Goal: Register for event/course: Sign up to attend an event or enroll in a course

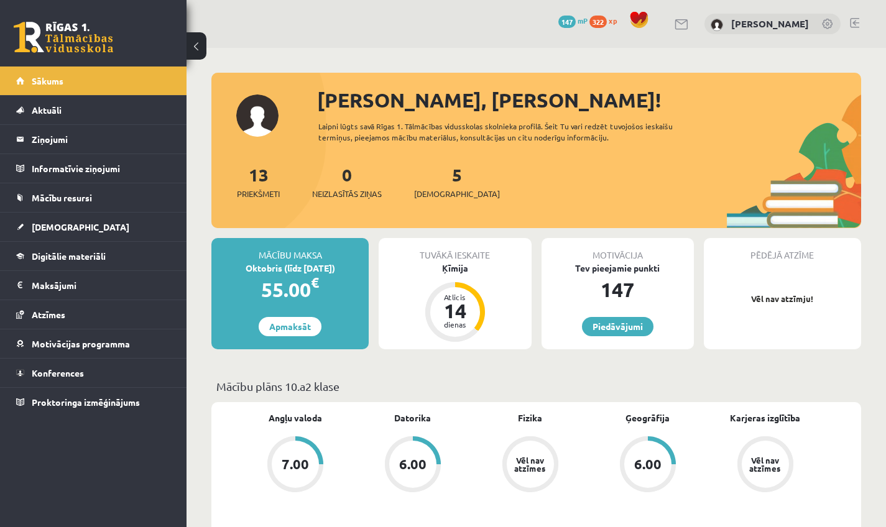
click at [347, 22] on link at bounding box center [854, 23] width 9 height 10
click at [83, 378] on link "Konferences" at bounding box center [93, 373] width 155 height 29
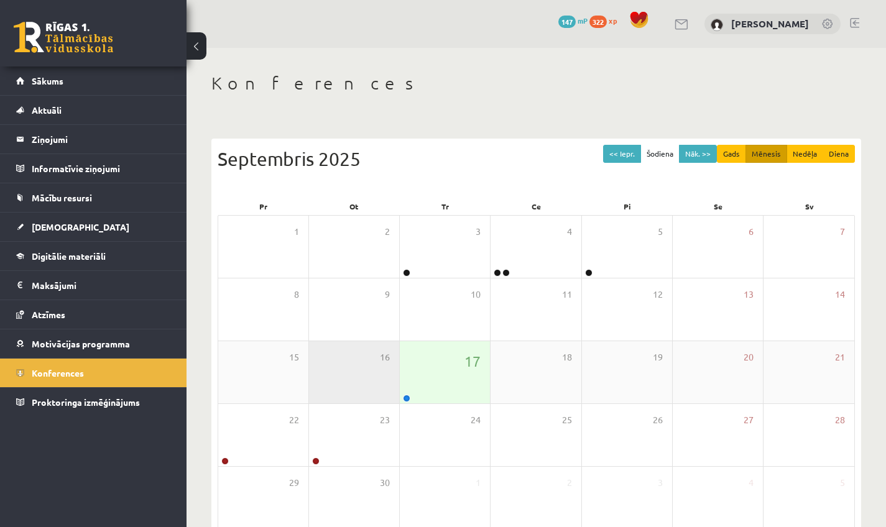
click at [398, 379] on div "16" at bounding box center [354, 372] width 90 height 62
click at [420, 386] on div "17" at bounding box center [445, 372] width 90 height 62
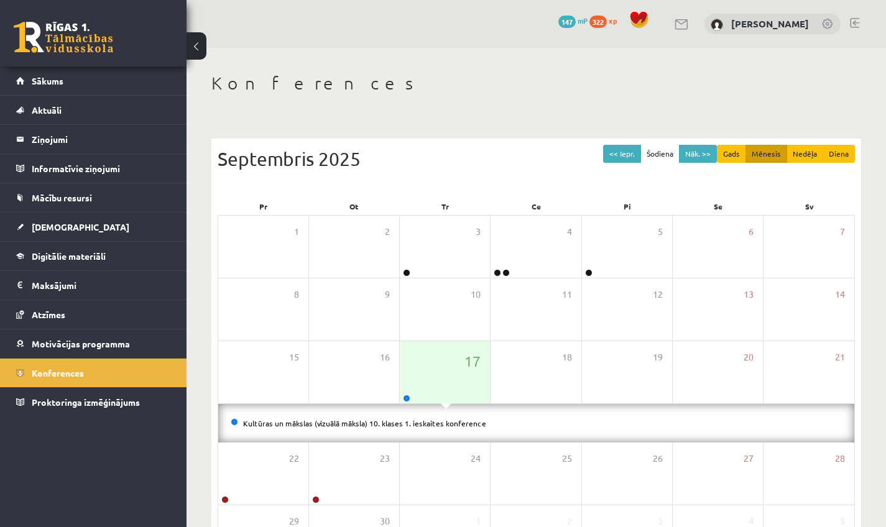
click at [432, 430] on div "Kultūras un mākslas (vizuālā māksla) 10. klases 1. ieskaites konference" at bounding box center [536, 423] width 636 height 39
click at [428, 426] on li "Kultūras un mākslas (vizuālā māksla) 10. klases 1. ieskaites konference" at bounding box center [536, 424] width 611 height 14
click at [401, 397] on div at bounding box center [406, 399] width 12 height 9
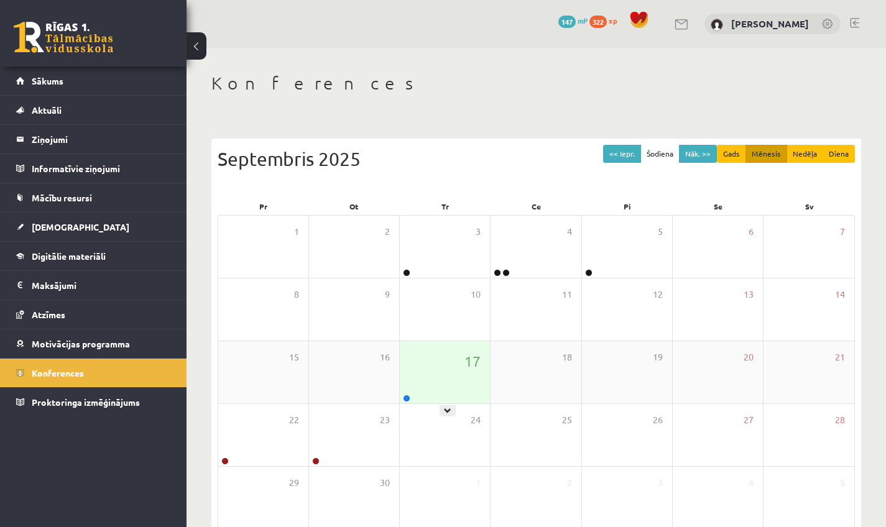
drag, startPoint x: 430, startPoint y: 396, endPoint x: 431, endPoint y: 403, distance: 7.0
click at [429, 396] on div "17" at bounding box center [445, 372] width 90 height 62
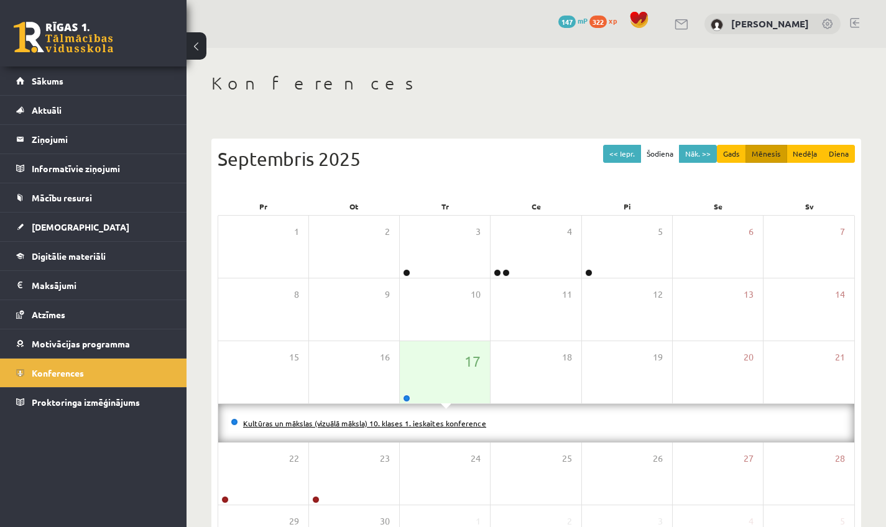
click at [447, 421] on link "Kultūras un mākslas (vizuālā māksla) 10. klases 1. ieskaites konference" at bounding box center [364, 423] width 243 height 10
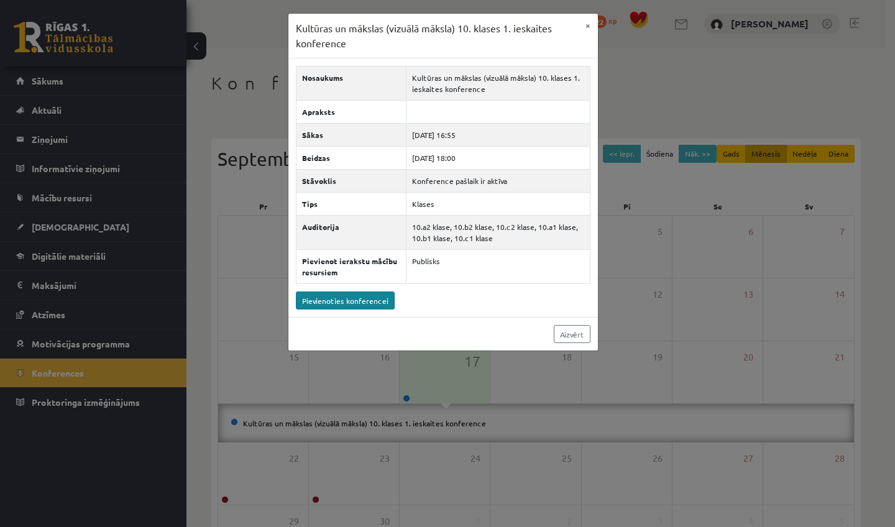
click at [336, 297] on link "Pievienoties konferencei" at bounding box center [345, 301] width 99 height 18
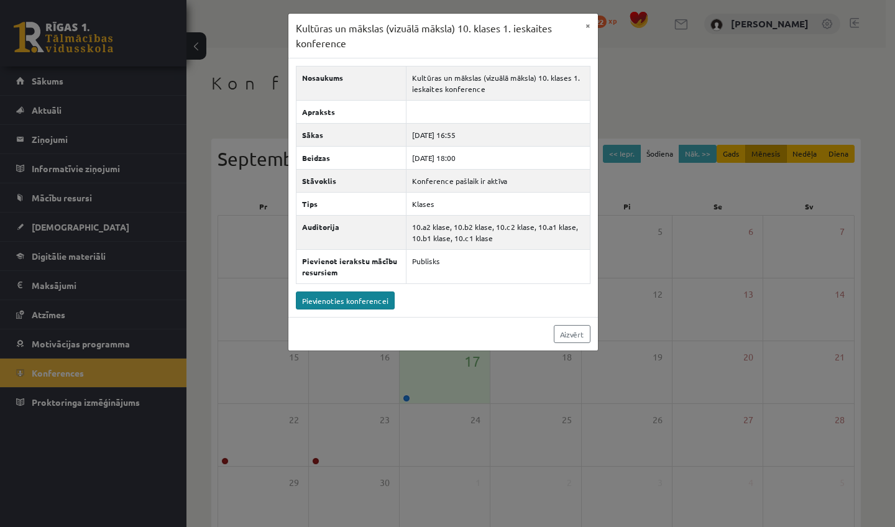
click at [318, 298] on link "Pievienoties konferencei" at bounding box center [345, 301] width 99 height 18
click at [569, 327] on link "Aizvērt" at bounding box center [572, 334] width 37 height 18
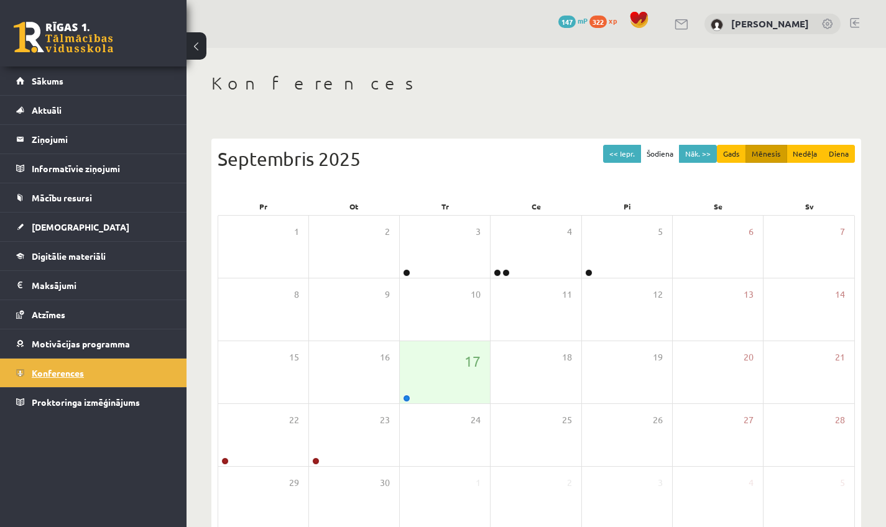
click at [109, 385] on link "Konferences" at bounding box center [93, 373] width 155 height 29
click at [433, 390] on div "17" at bounding box center [445, 372] width 90 height 62
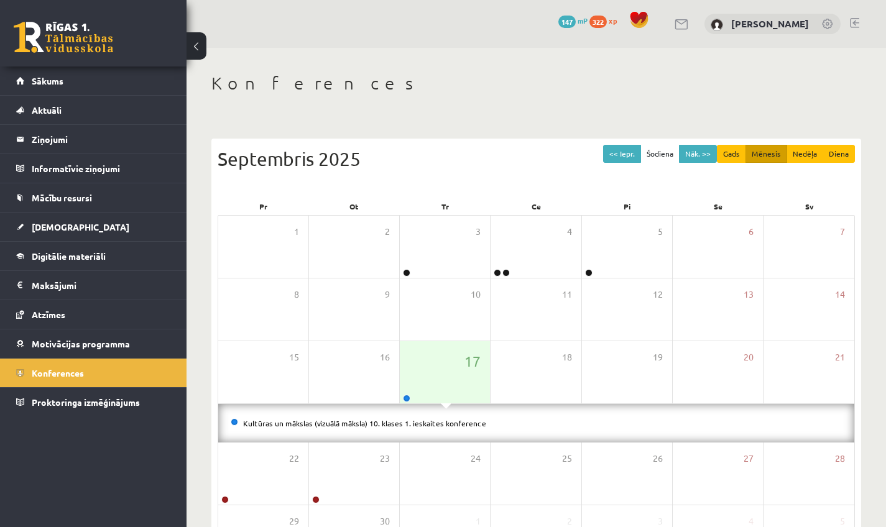
click at [414, 410] on div "Kultūras un mākslas (vizuālā māksla) 10. klases 1. ieskaites konference" at bounding box center [536, 423] width 636 height 39
click at [415, 413] on div "Kultūras un mākslas (vizuālā māksla) 10. klases 1. ieskaites konference" at bounding box center [536, 423] width 636 height 39
click at [415, 423] on link "Kultūras un mākslas (vizuālā māksla) 10. klases 1. ieskaites konference" at bounding box center [364, 423] width 243 height 10
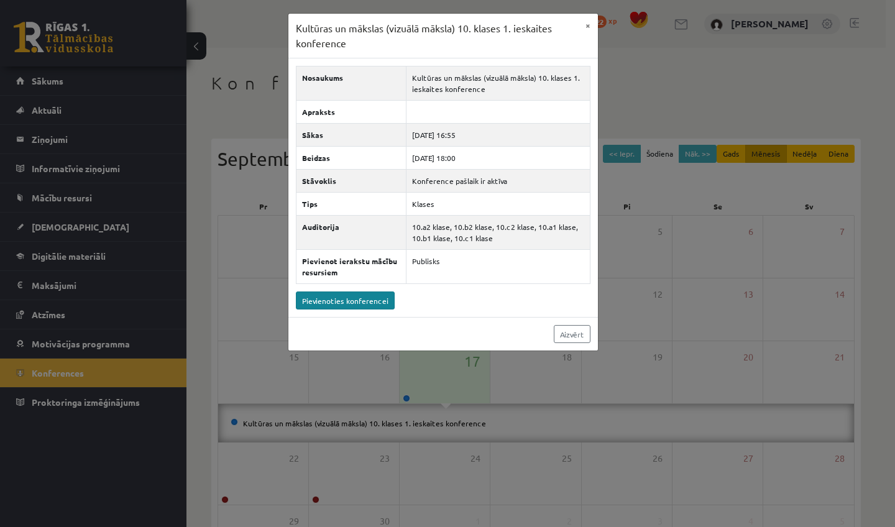
click at [321, 301] on link "Pievienoties konferencei" at bounding box center [345, 301] width 99 height 18
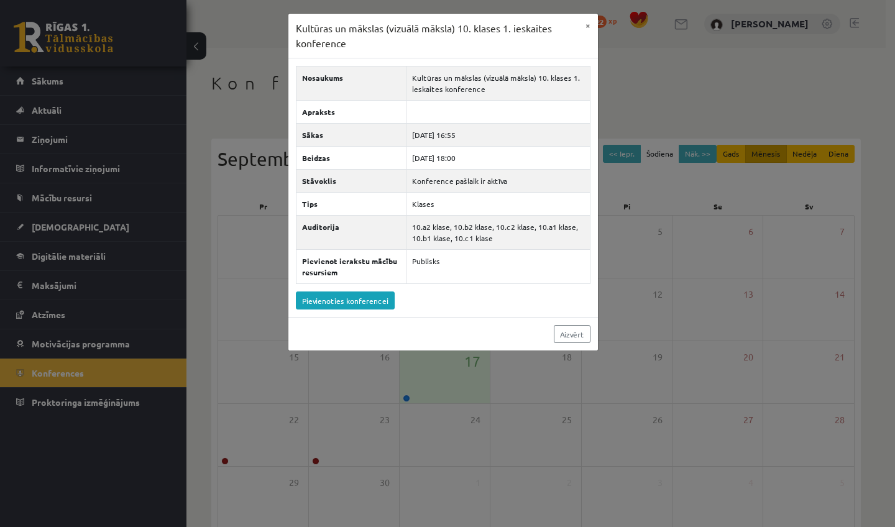
click at [734, 6] on div "Kultūras un mākslas (vizuālā māksla) 10. klases 1. ieskaites konference × Nosau…" at bounding box center [447, 263] width 895 height 527
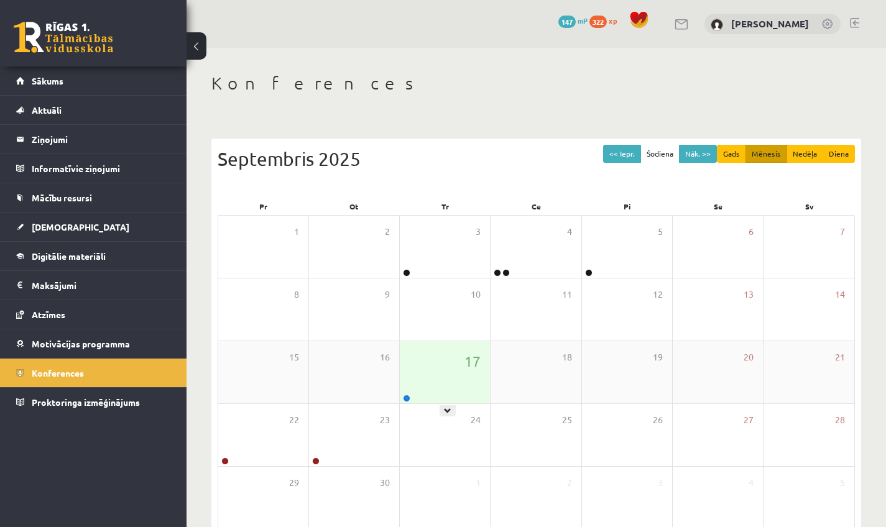
click at [443, 395] on div "17" at bounding box center [445, 372] width 90 height 62
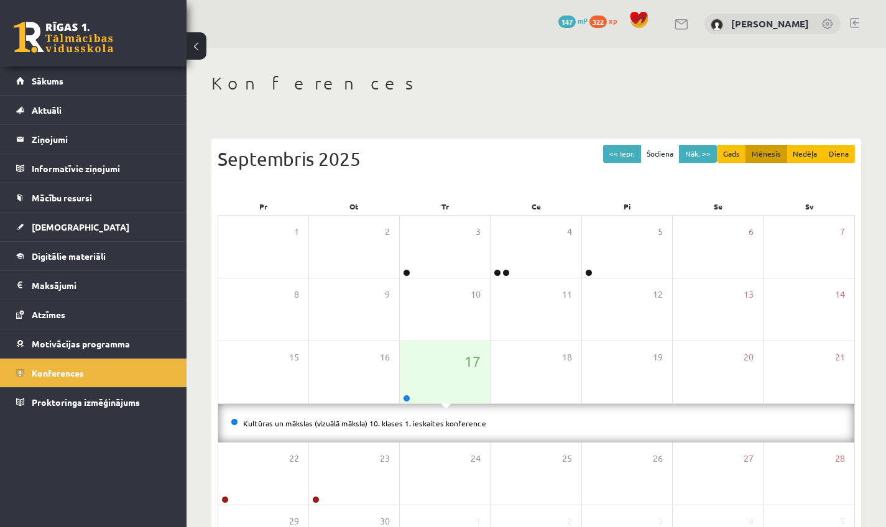
click at [443, 417] on li "Kultūras un mākslas (vizuālā māksla) 10. klases 1. ieskaites konference" at bounding box center [536, 424] width 611 height 14
click at [443, 421] on link "Kultūras un mākslas (vizuālā māksla) 10. klases 1. ieskaites konference" at bounding box center [364, 423] width 243 height 10
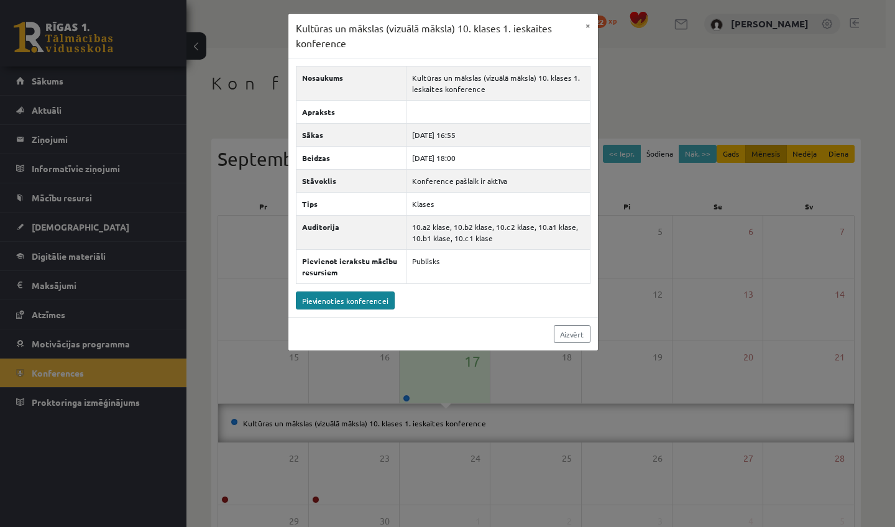
click at [374, 302] on link "Pievienoties konferencei" at bounding box center [345, 301] width 99 height 18
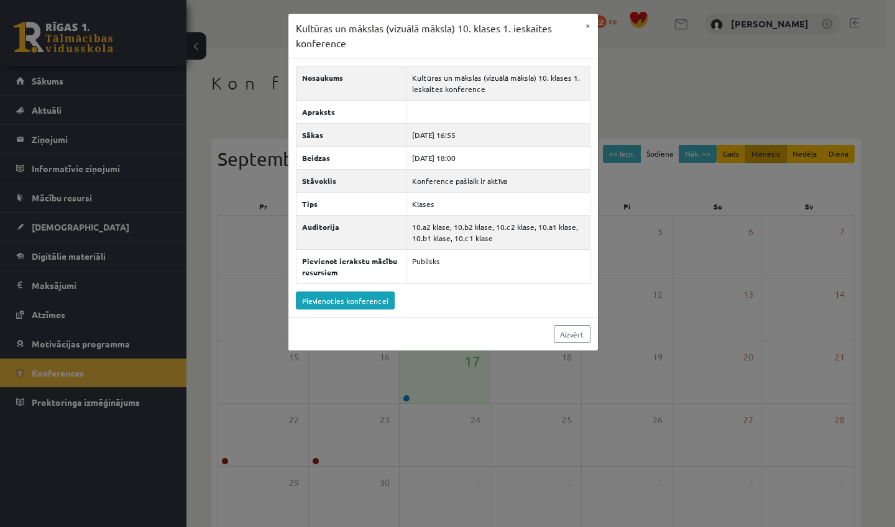
click at [363, 314] on div "Nosaukums Kultūras un mākslas (vizuālā māksla) 10. klases 1. ieskaites konferen…" at bounding box center [443, 187] width 310 height 259
click at [359, 302] on link "Pievienoties konferencei" at bounding box center [345, 301] width 99 height 18
click at [576, 330] on link "Aizvērt" at bounding box center [572, 334] width 37 height 18
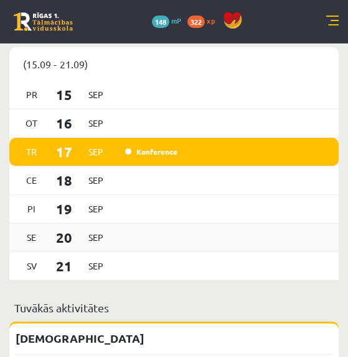
scroll to position [980, 0]
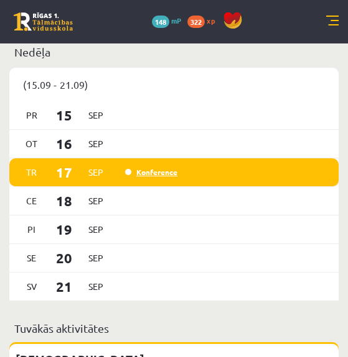
click at [155, 177] on link "Konference" at bounding box center [151, 172] width 52 height 10
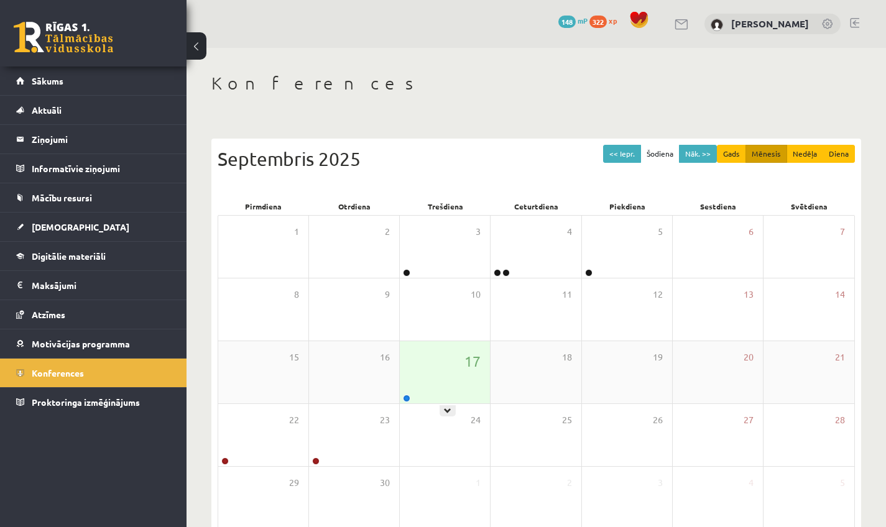
click at [347, 357] on div "17" at bounding box center [445, 372] width 90 height 62
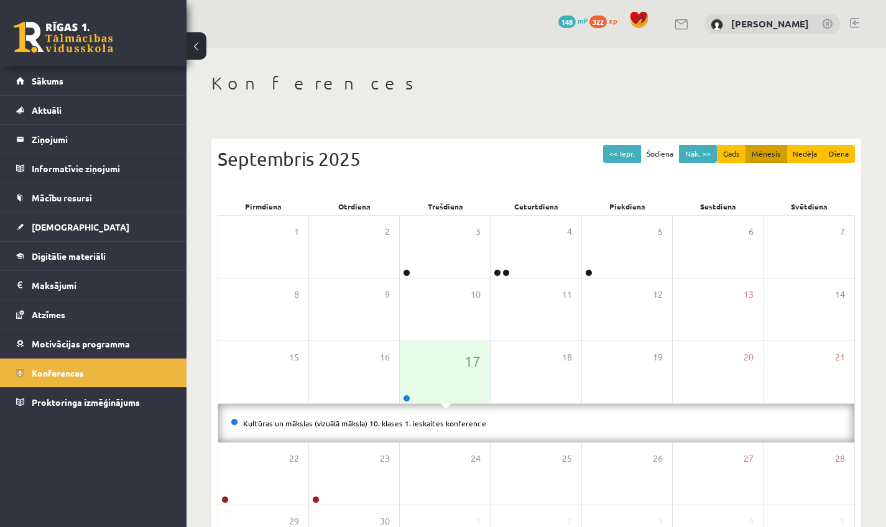
click at [347, 357] on li "Kultūras un mākslas (vizuālā māksla) 10. klases 1. ieskaites konference" at bounding box center [536, 424] width 611 height 14
click at [347, 357] on link "Kultūras un mākslas (vizuālā māksla) 10. klases 1. ieskaites konference" at bounding box center [364, 423] width 243 height 10
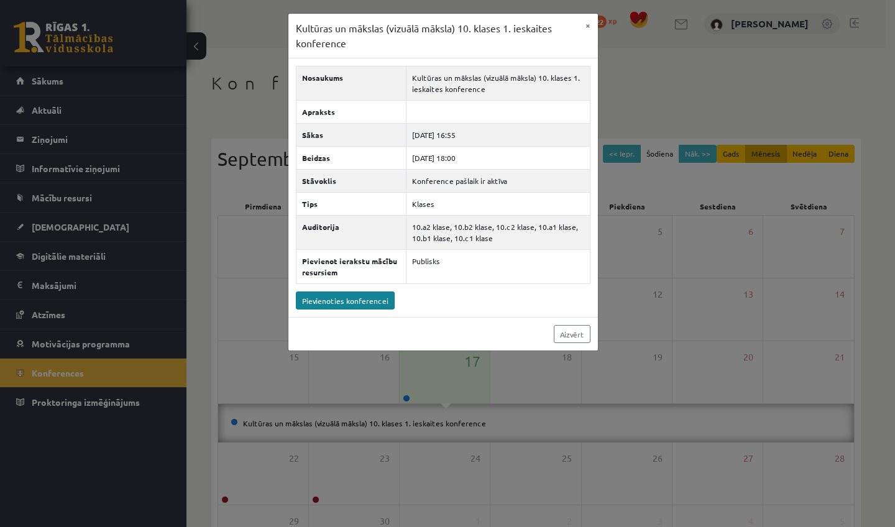
click at [333, 300] on link "Pievienoties konferencei" at bounding box center [345, 301] width 99 height 18
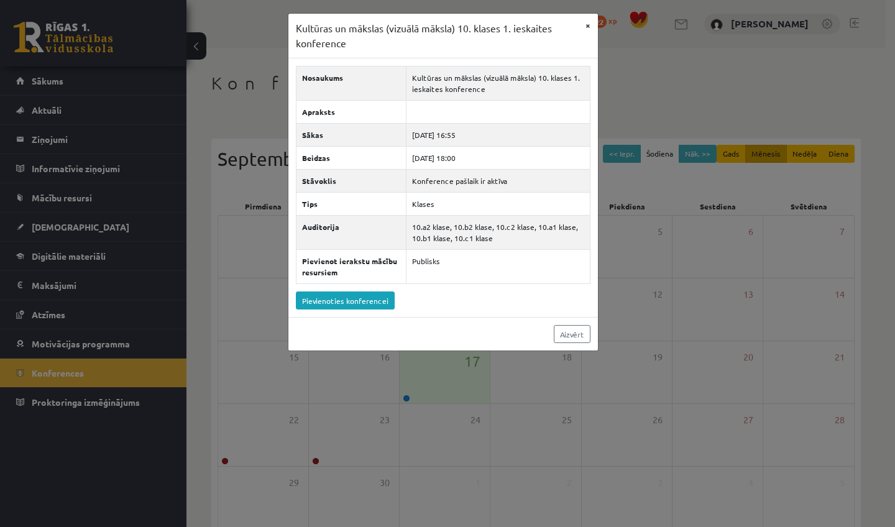
click at [347, 27] on button "×" at bounding box center [588, 26] width 20 height 24
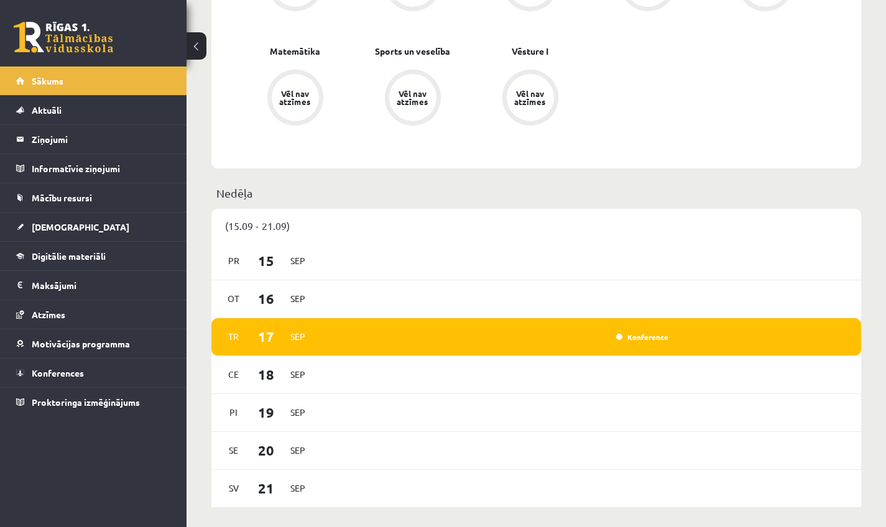
scroll to position [622, 0]
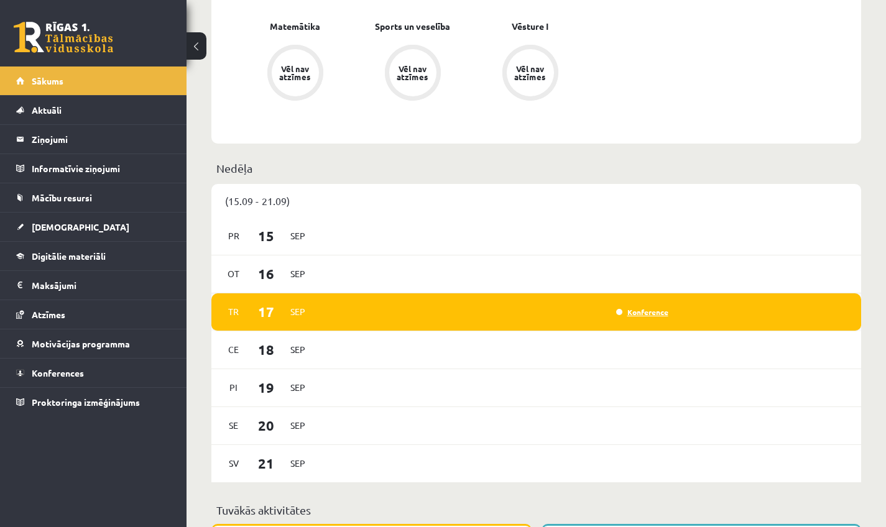
click at [347, 313] on link "Konference" at bounding box center [642, 312] width 52 height 10
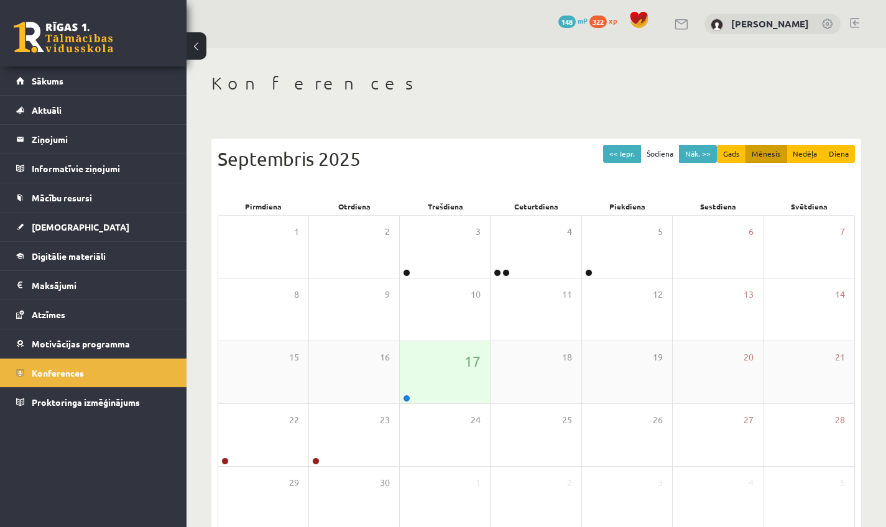
click at [449, 403] on div "15 16 17 18 19 20 21" at bounding box center [536, 372] width 636 height 63
click at [439, 390] on div "17" at bounding box center [445, 372] width 90 height 62
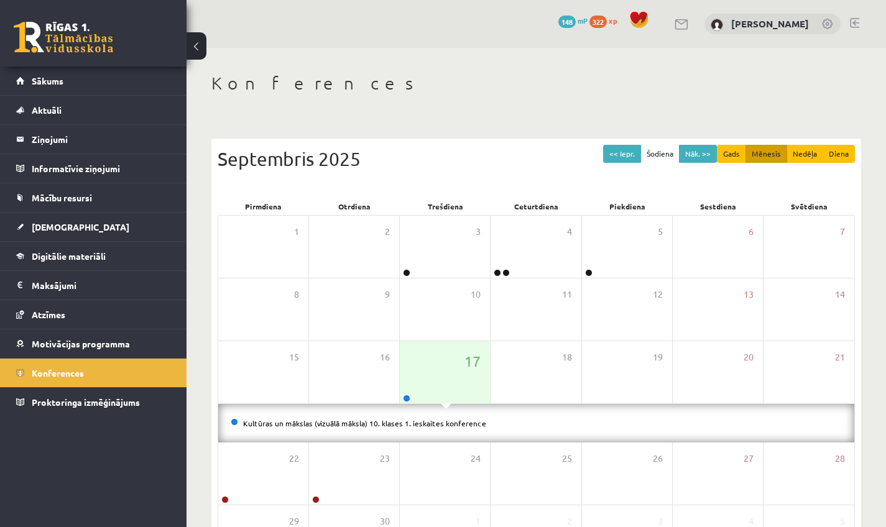
click at [418, 431] on div "Kultūras un mākslas (vizuālā māksla) 10. klases 1. ieskaites konference" at bounding box center [536, 423] width 636 height 39
click at [417, 422] on link "Kultūras un mākslas (vizuālā māksla) 10. klases 1. ieskaites konference" at bounding box center [364, 423] width 243 height 10
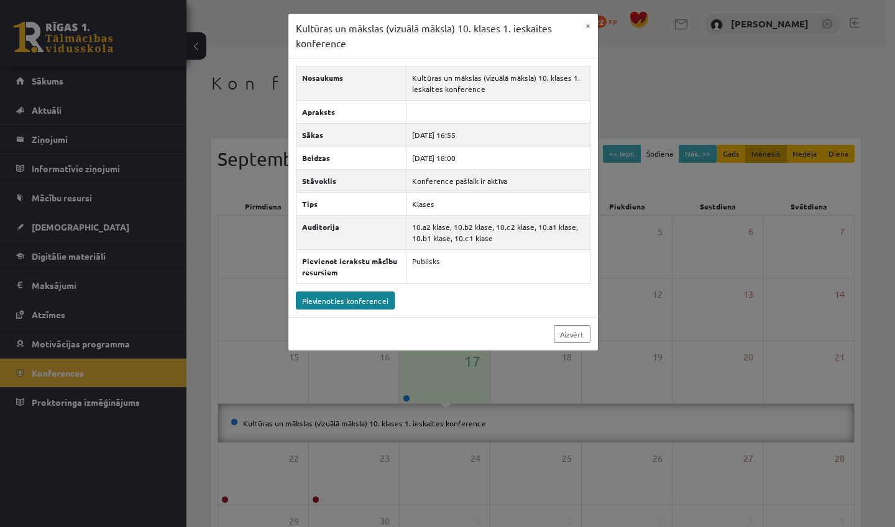
click at [365, 297] on link "Pievienoties konferencei" at bounding box center [345, 301] width 99 height 18
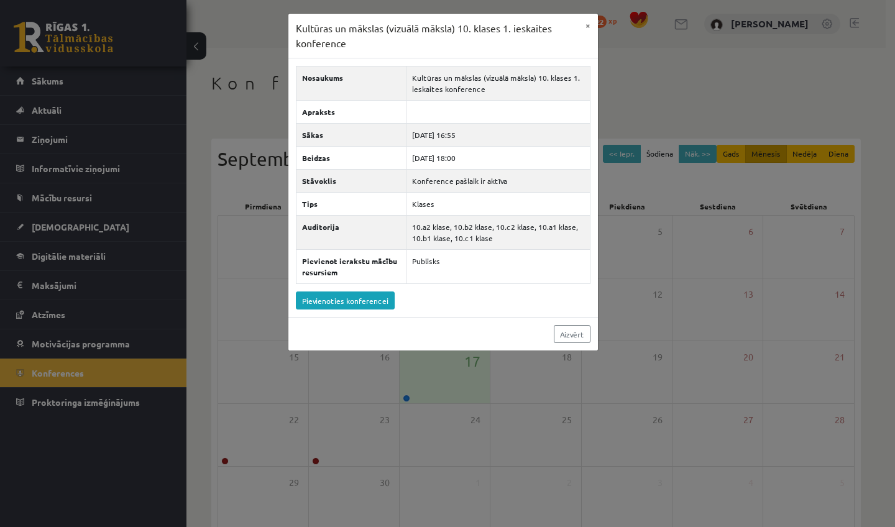
drag, startPoint x: 814, startPoint y: 80, endPoint x: 829, endPoint y: 9, distance: 73.2
click at [824, 52] on div "Kultūras un mākslas (vizuālā māksla) 10. klases 1. ieskaites konference × Nosau…" at bounding box center [447, 263] width 895 height 527
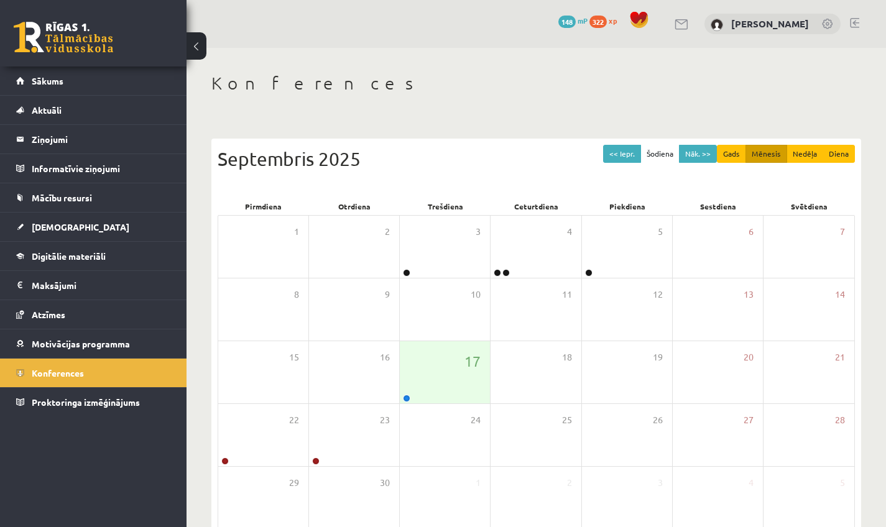
click at [816, 98] on div "Konferences << Iepr. Šodiena Nāk. >> Gads Mēnesis Nedēļa Diena Septembris 2025 …" at bounding box center [536, 321] width 699 height 546
click at [426, 383] on div "17" at bounding box center [445, 372] width 90 height 62
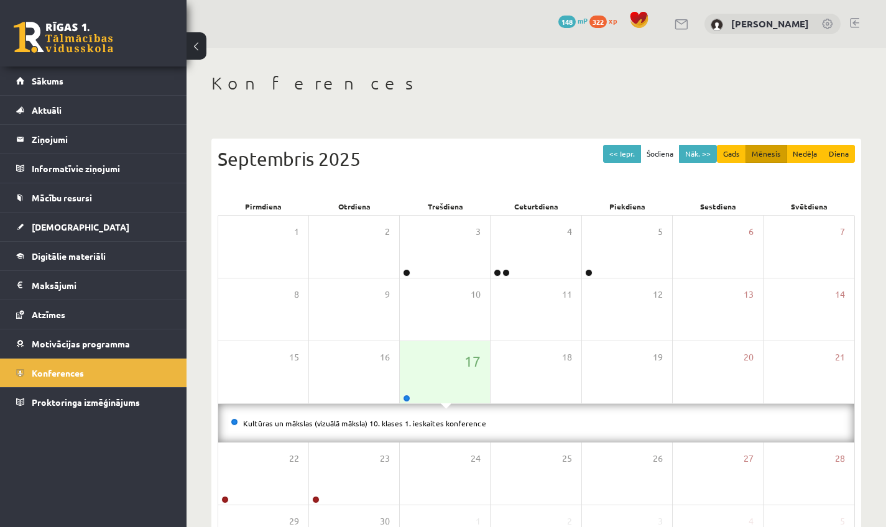
click at [379, 418] on li "Kultūras un mākslas (vizuālā māksla) 10. klases 1. ieskaites konference" at bounding box center [536, 424] width 611 height 14
click at [379, 420] on link "Kultūras un mākslas (vizuālā māksla) 10. klases 1. ieskaites konference" at bounding box center [364, 423] width 243 height 10
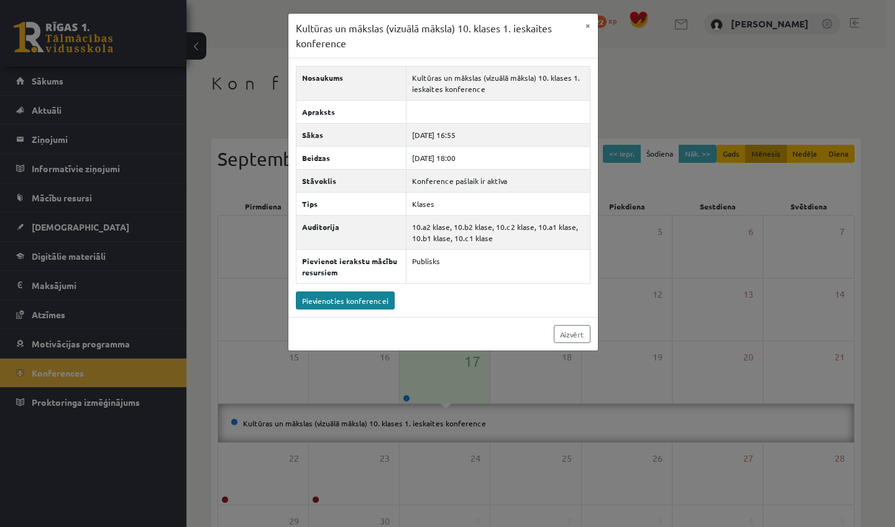
click at [363, 297] on link "Pievienoties konferencei" at bounding box center [345, 301] width 99 height 18
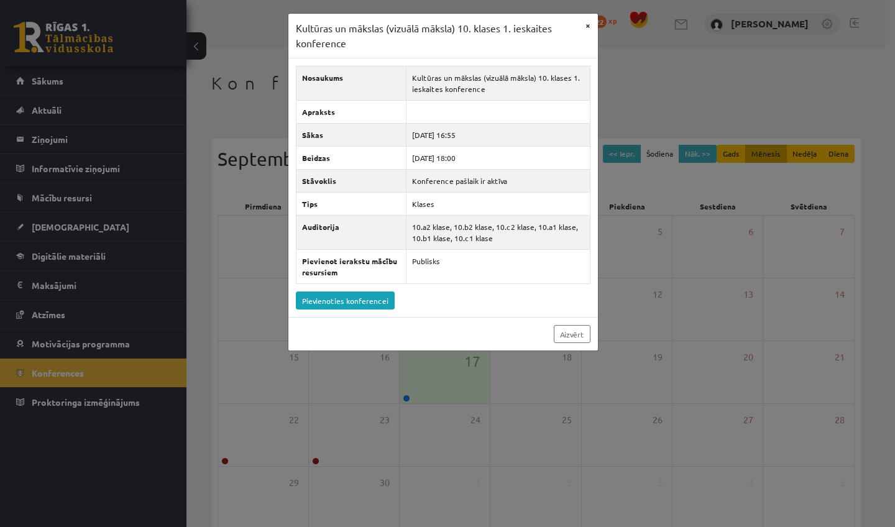
click at [582, 25] on button "×" at bounding box center [588, 26] width 20 height 24
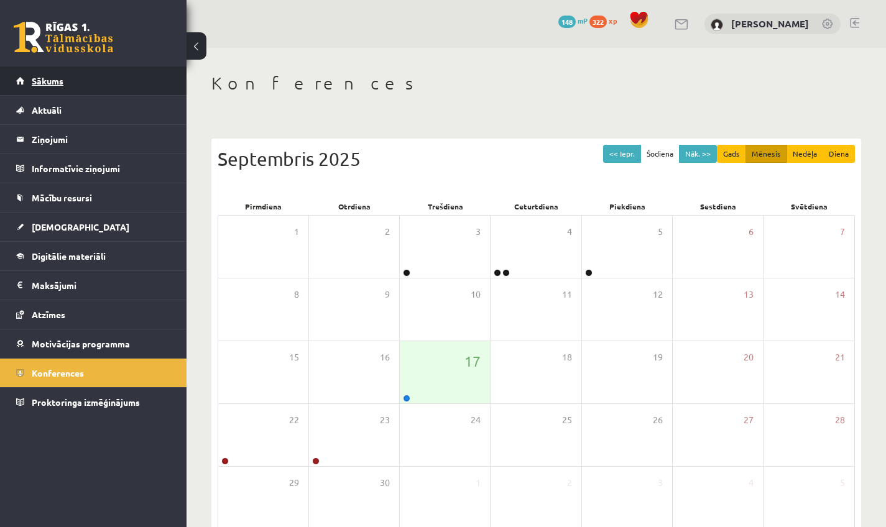
click at [61, 78] on span "Sākums" at bounding box center [48, 80] width 32 height 11
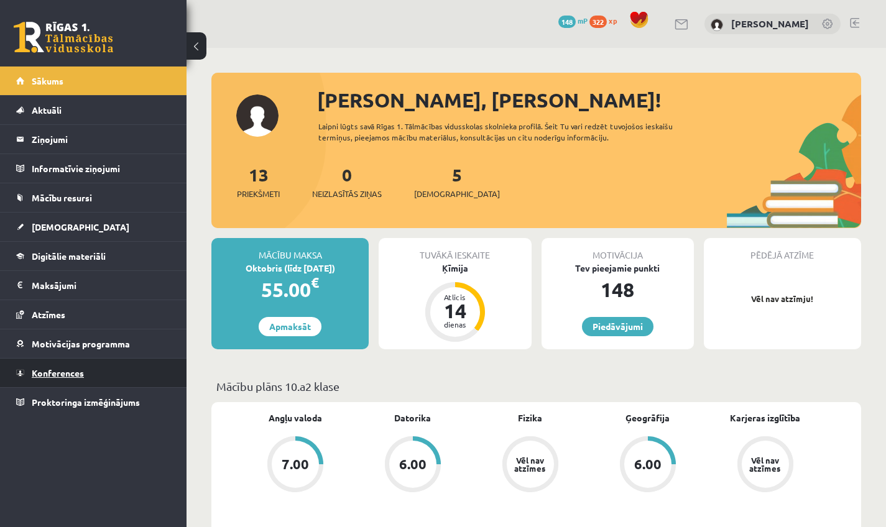
click at [78, 380] on link "Konferences" at bounding box center [93, 373] width 155 height 29
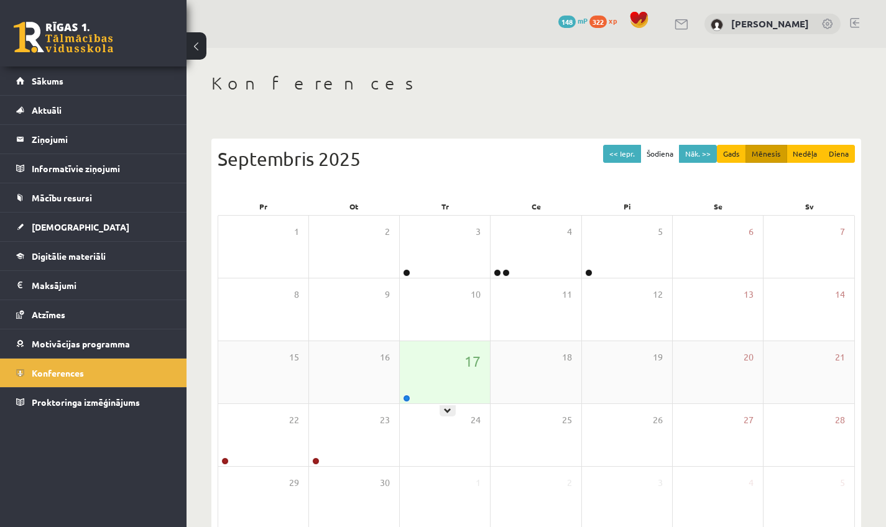
click at [429, 387] on div "17" at bounding box center [445, 372] width 90 height 62
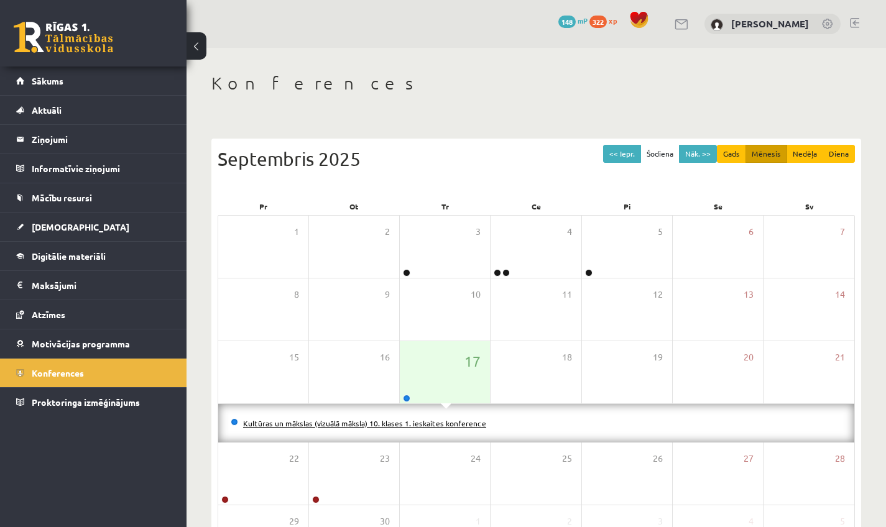
click at [418, 421] on link "Kultūras un mākslas (vizuālā māksla) 10. klases 1. ieskaites konference" at bounding box center [364, 423] width 243 height 10
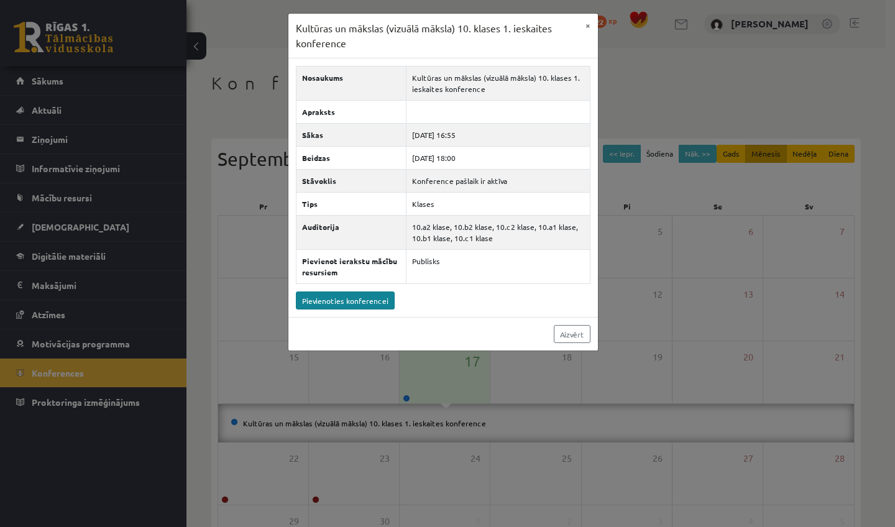
click at [349, 299] on link "Pievienoties konferencei" at bounding box center [345, 301] width 99 height 18
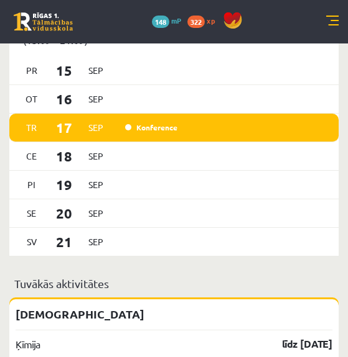
scroll to position [1027, 0]
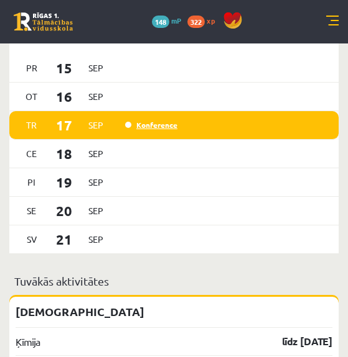
click at [150, 130] on link "Konference" at bounding box center [151, 125] width 52 height 10
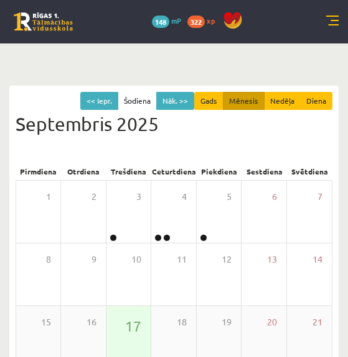
scroll to position [56, 0]
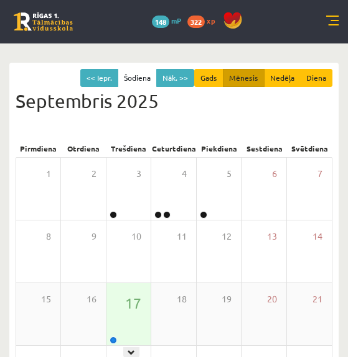
click at [127, 320] on div "17" at bounding box center [128, 314] width 44 height 62
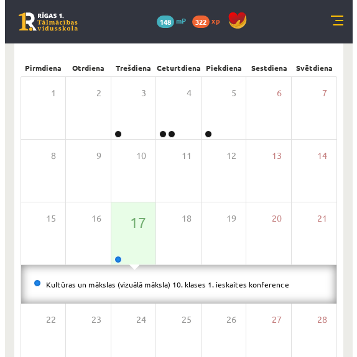
scroll to position [230, 0]
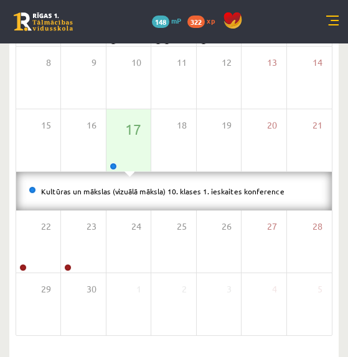
click at [133, 196] on li "Kultūras un mākslas (vizuālā māksla) 10. klases 1. ieskaites konference" at bounding box center [174, 192] width 290 height 14
click at [139, 191] on link "Kultūras un mākslas (vizuālā māksla) 10. klases 1. ieskaites konference" at bounding box center [162, 192] width 243 height 10
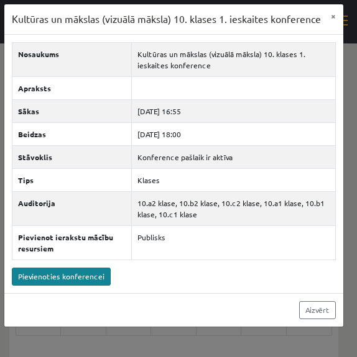
click at [68, 286] on link "Pievienoties konferencei" at bounding box center [61, 277] width 99 height 18
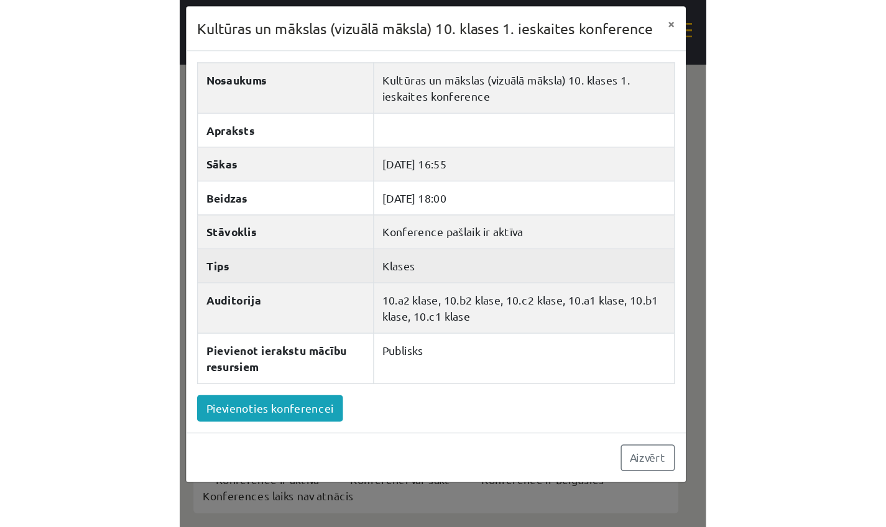
scroll to position [60, 0]
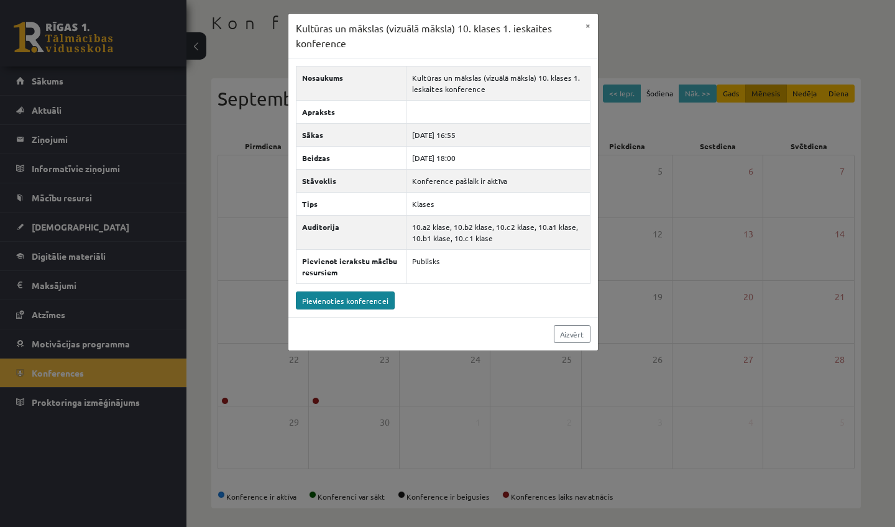
click at [347, 300] on link "Pievienoties konferencei" at bounding box center [345, 301] width 99 height 18
click at [347, 328] on link "Aizvērt" at bounding box center [572, 334] width 37 height 18
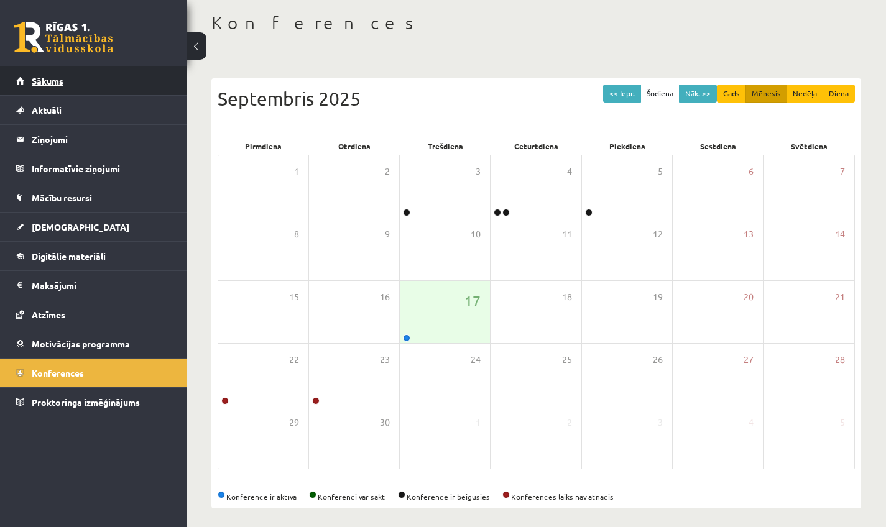
click at [83, 86] on link "Sākums" at bounding box center [93, 81] width 155 height 29
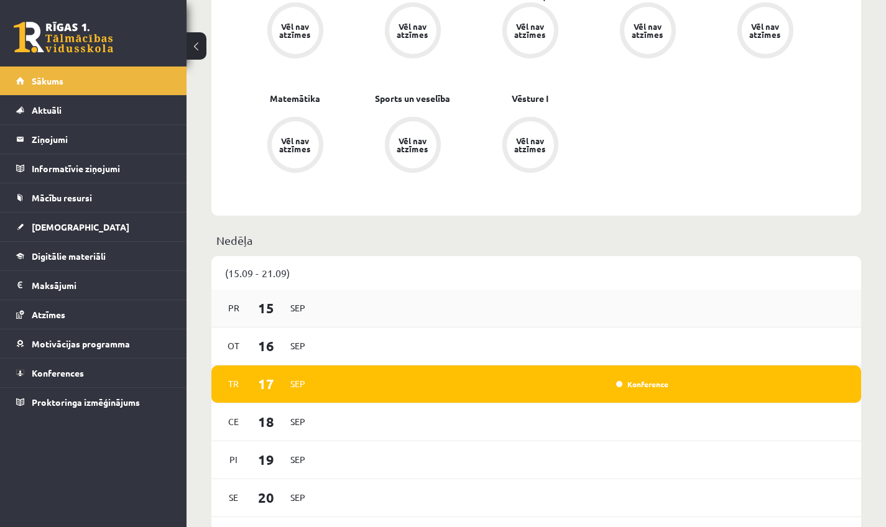
scroll to position [552, 0]
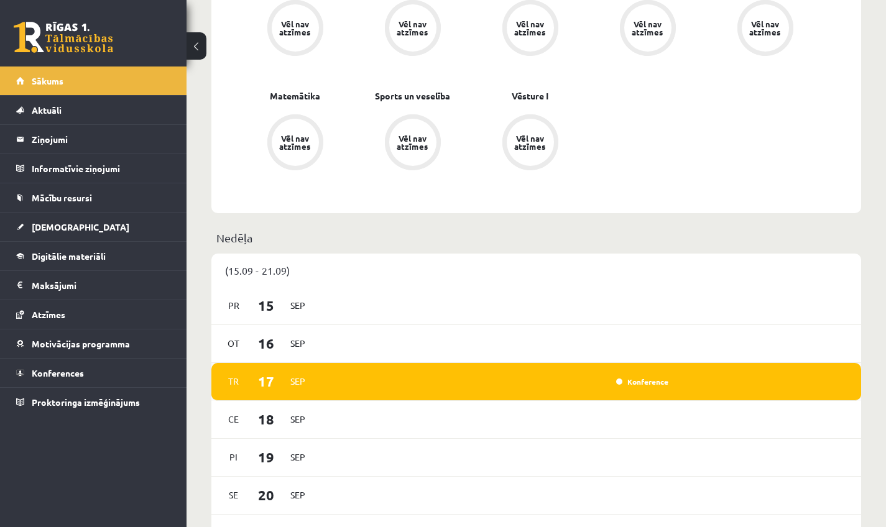
click at [347, 357] on div "Tr 17 Sep Konference" at bounding box center [536, 382] width 650 height 38
click at [347, 357] on div "Konference" at bounding box center [641, 381] width 62 height 12
click at [347, 357] on link "Konference" at bounding box center [642, 382] width 52 height 10
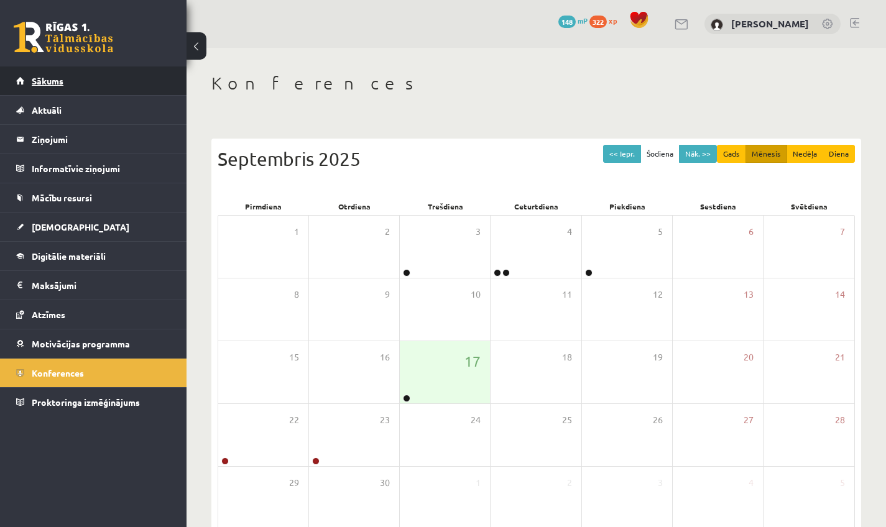
click at [63, 78] on link "Sākums" at bounding box center [93, 81] width 155 height 29
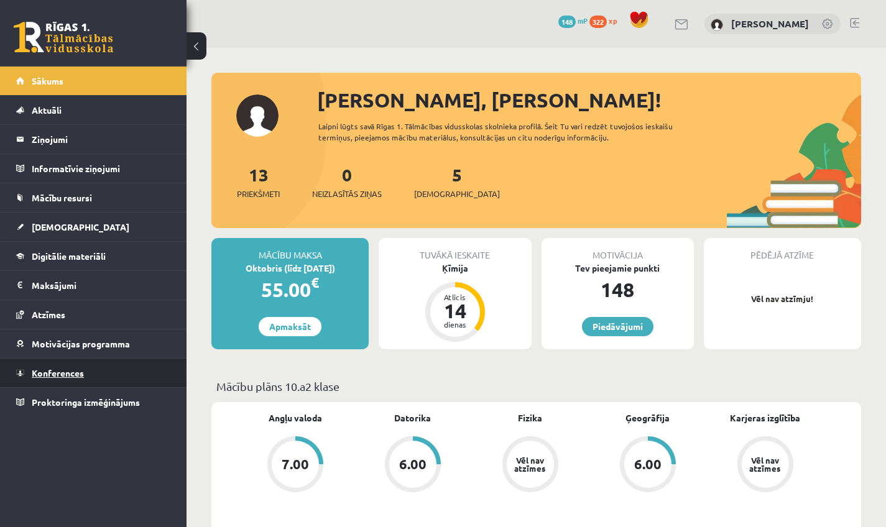
click at [96, 362] on link "Konferences" at bounding box center [93, 373] width 155 height 29
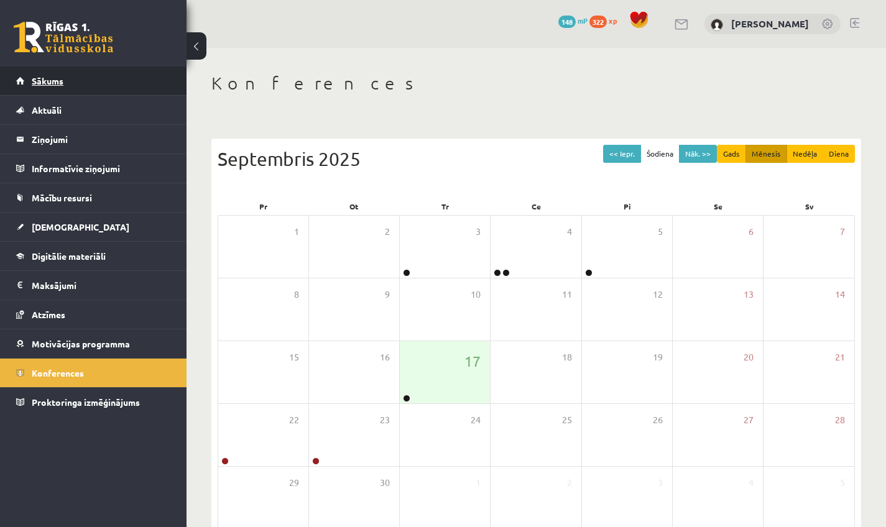
click at [47, 86] on link "Sākums" at bounding box center [93, 81] width 155 height 29
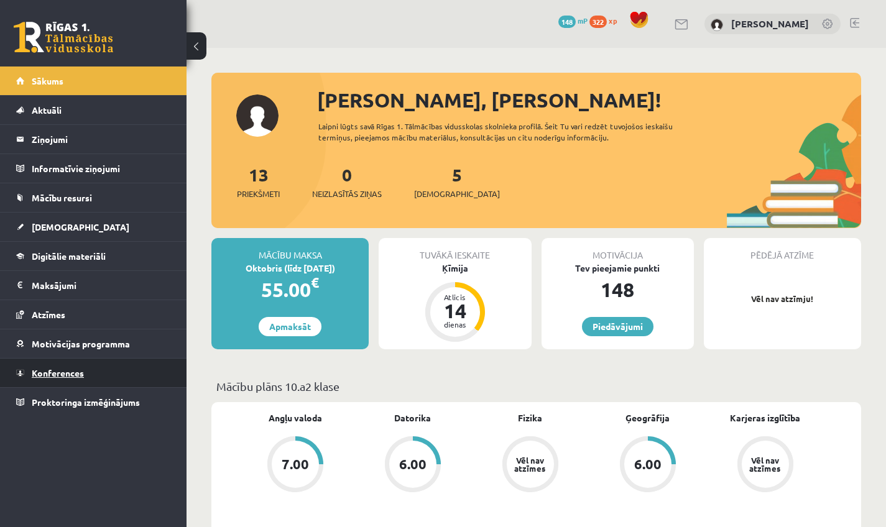
click at [113, 374] on link "Konferences" at bounding box center [93, 373] width 155 height 29
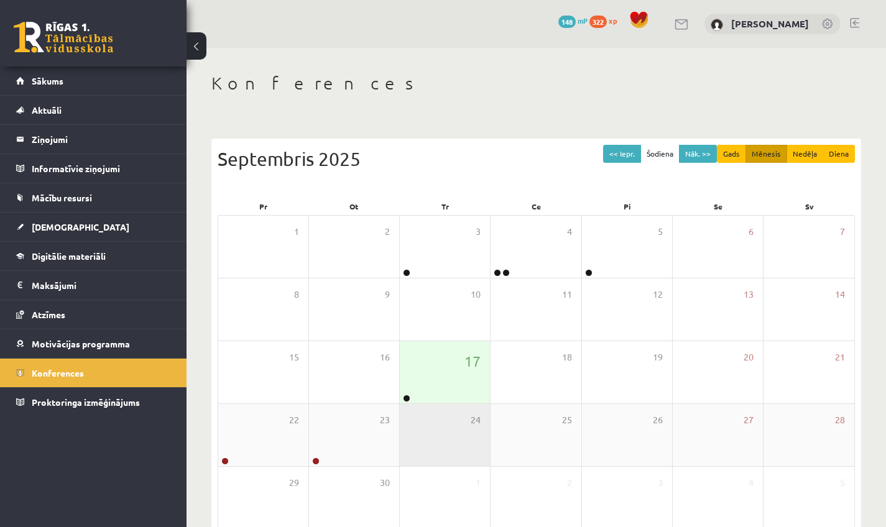
click at [442, 405] on div "24" at bounding box center [445, 435] width 90 height 62
click at [445, 390] on div "17" at bounding box center [445, 372] width 90 height 62
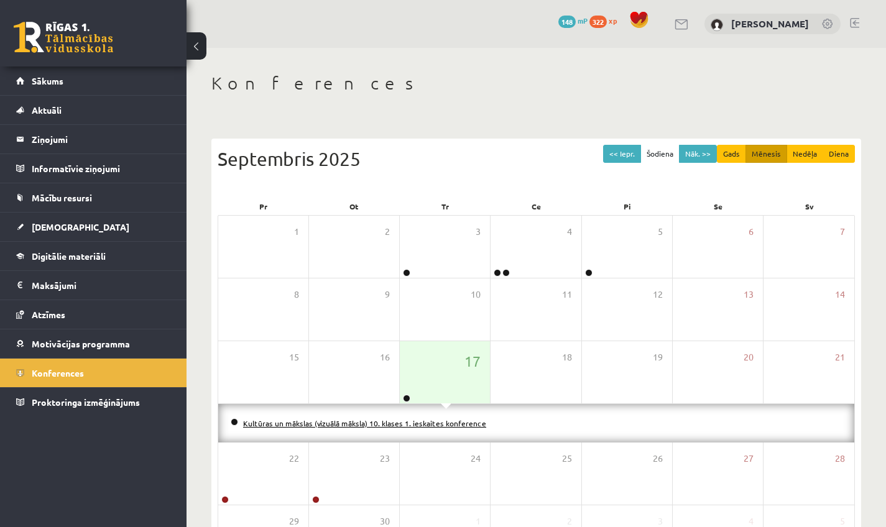
click at [369, 421] on link "Kultūras un mākslas (vizuālā māksla) 10. klases 1. ieskaites konference" at bounding box center [364, 423] width 243 height 10
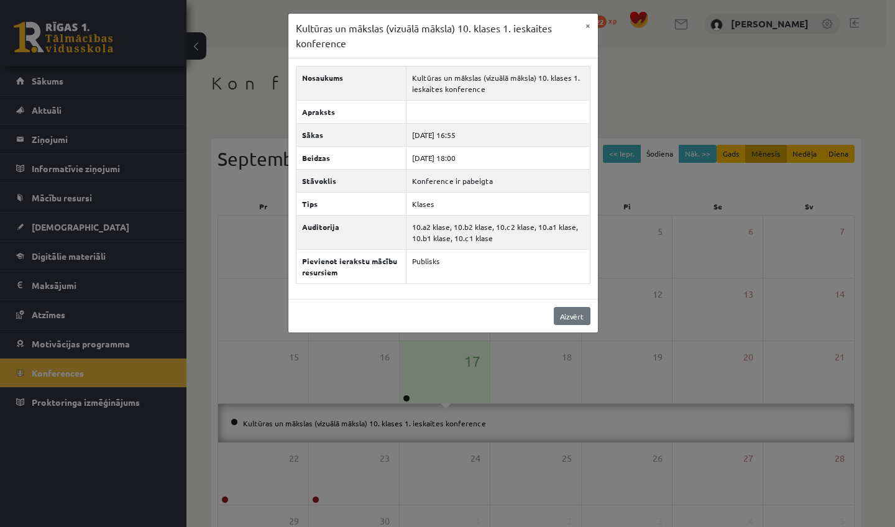
click at [571, 313] on link "Aizvērt" at bounding box center [572, 316] width 37 height 18
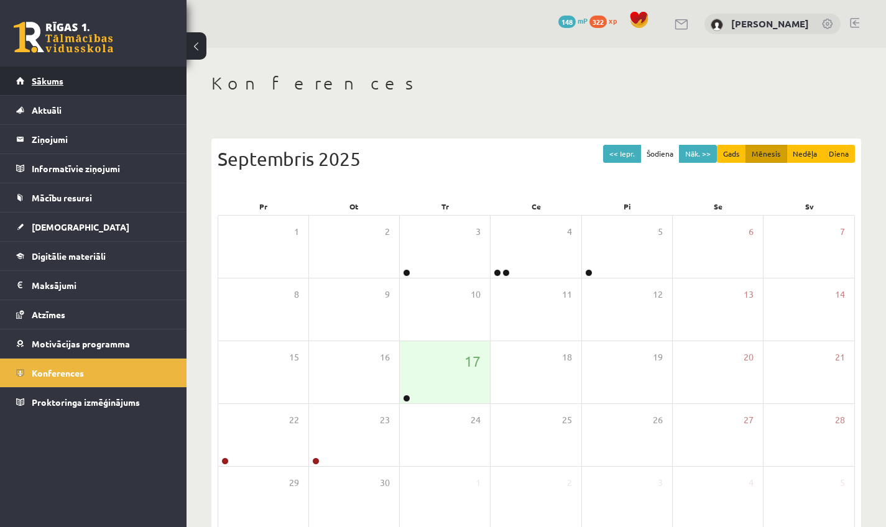
click at [121, 93] on link "Sākums" at bounding box center [93, 81] width 155 height 29
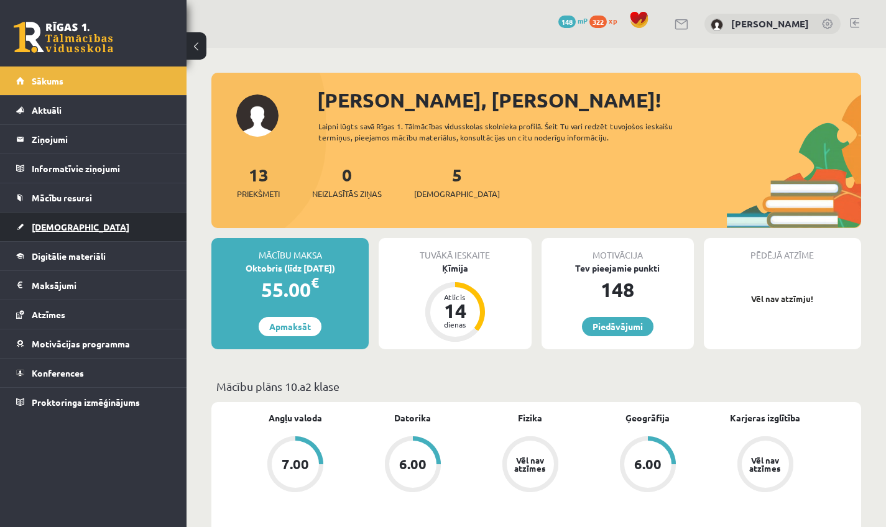
click at [77, 226] on link "[DEMOGRAPHIC_DATA]" at bounding box center [93, 227] width 155 height 29
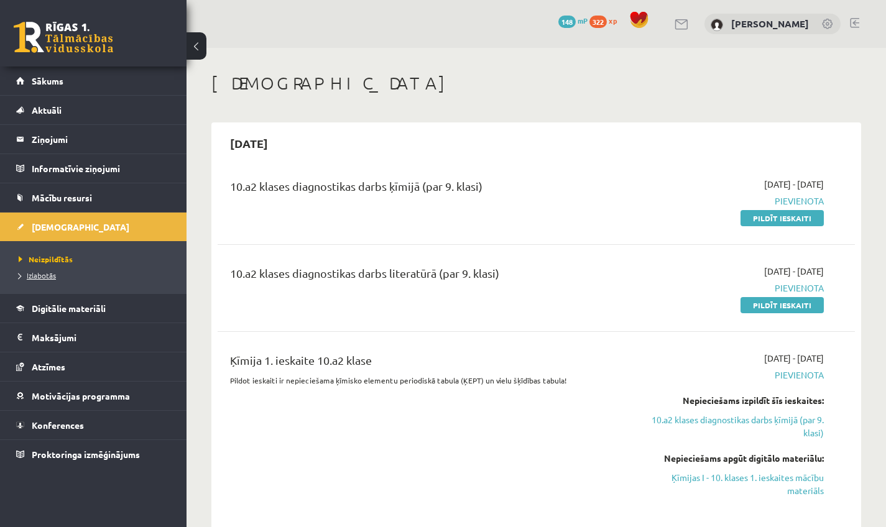
click at [64, 270] on link "Izlabotās" at bounding box center [96, 275] width 155 height 11
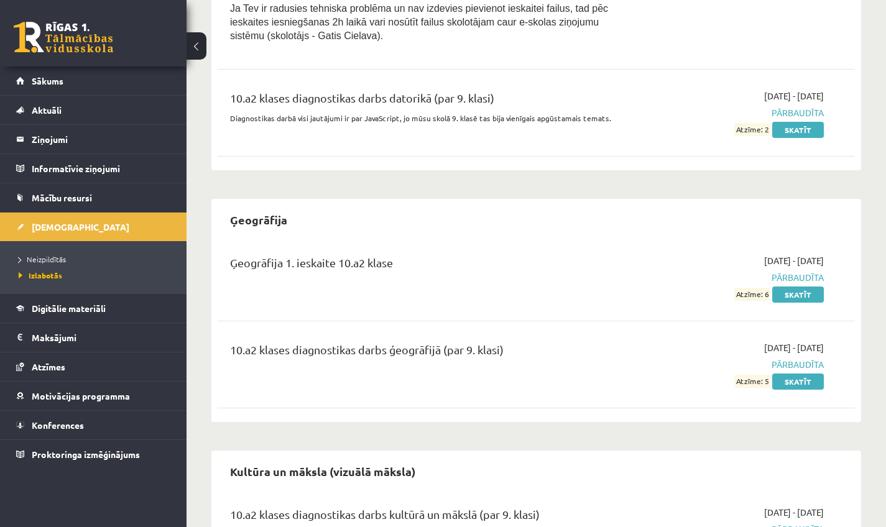
scroll to position [745, 0]
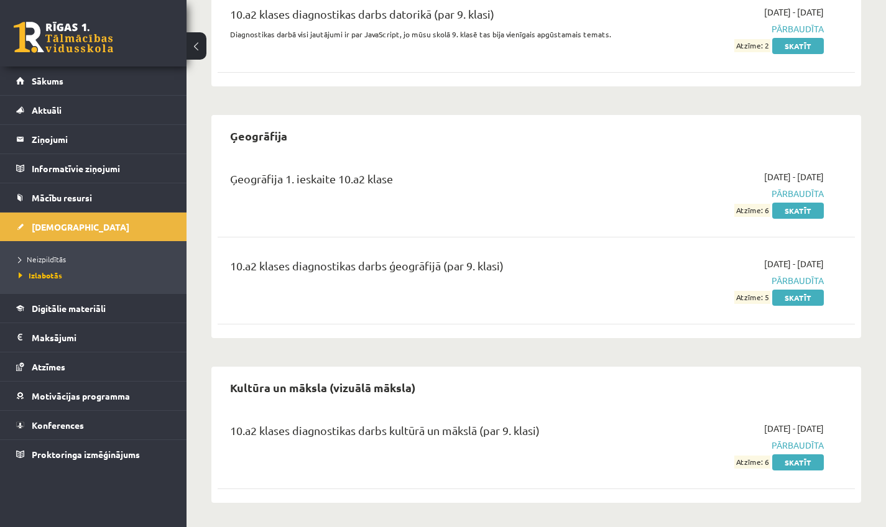
click at [408, 380] on h2 "Kultūra un māksla (vizuālā māksla)" at bounding box center [323, 387] width 210 height 29
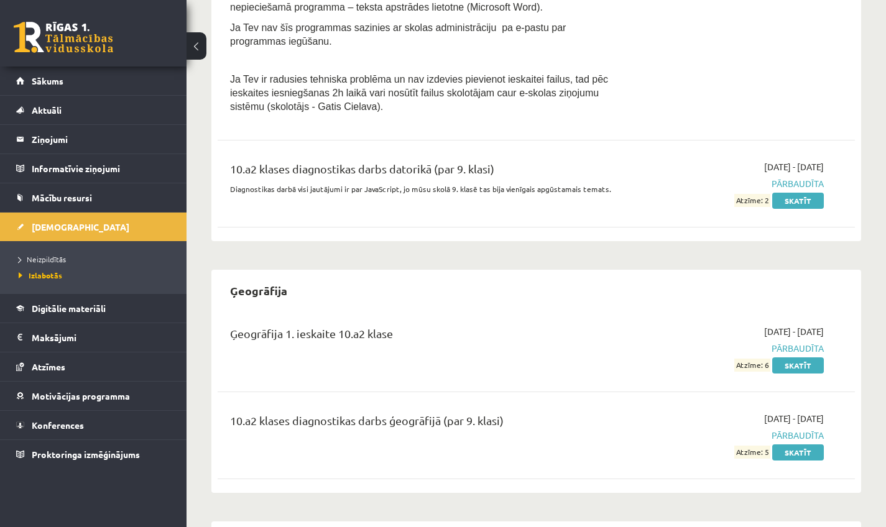
scroll to position [483, 0]
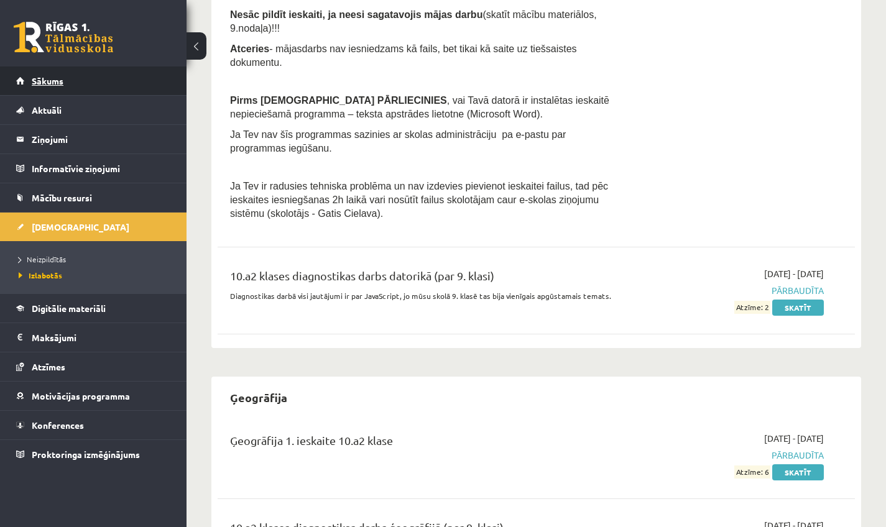
click at [35, 88] on link "Sākums" at bounding box center [93, 81] width 155 height 29
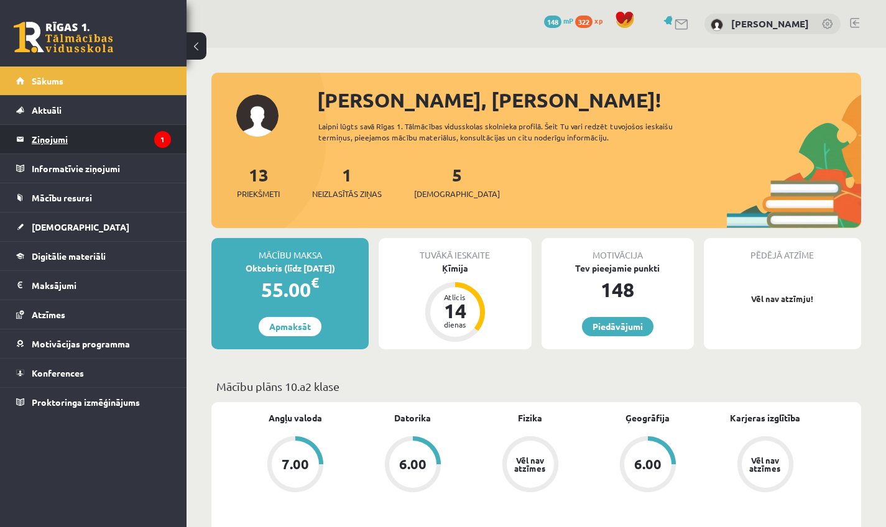
click at [58, 126] on legend "Ziņojumi 1" at bounding box center [101, 139] width 139 height 29
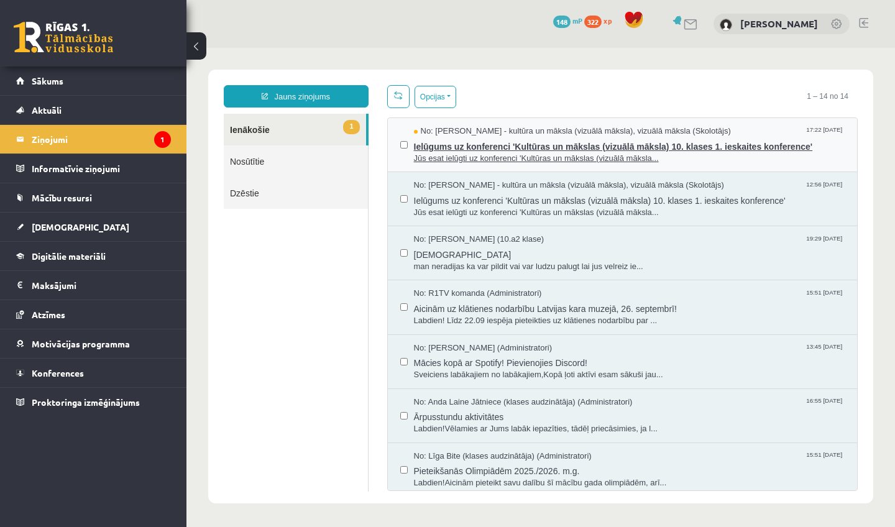
click at [442, 157] on span "Jūs esat ielūgti uz konferenci 'Kultūras un mākslas (vizuālā māksla..." at bounding box center [629, 159] width 431 height 12
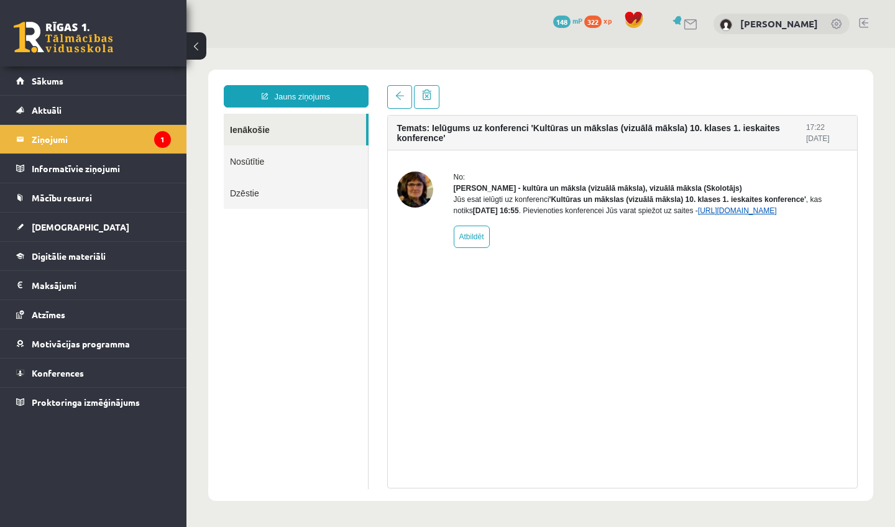
click at [698, 215] on link "https://eskola.r1tv.lv/conferences/4499/join" at bounding box center [737, 210] width 79 height 9
click at [101, 136] on legend "Ziņojumi 1" at bounding box center [101, 139] width 139 height 29
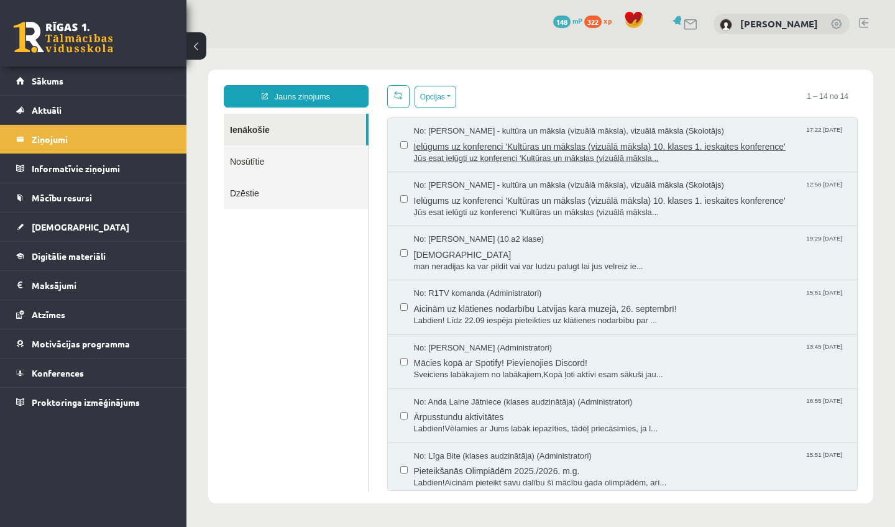
click at [478, 160] on span "Jūs esat ielūgti uz konferenci 'Kultūras un mākslas (vizuālā māksla..." at bounding box center [629, 159] width 431 height 12
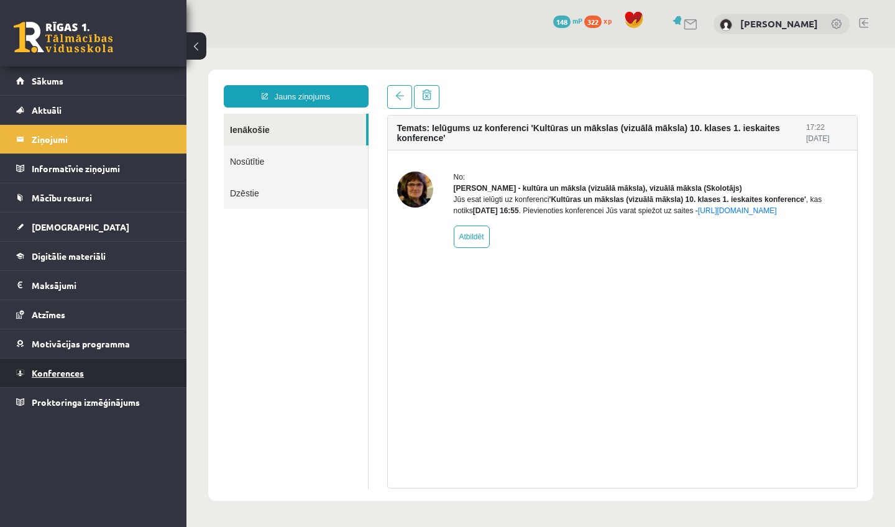
click at [84, 371] on link "Konferences" at bounding box center [93, 373] width 155 height 29
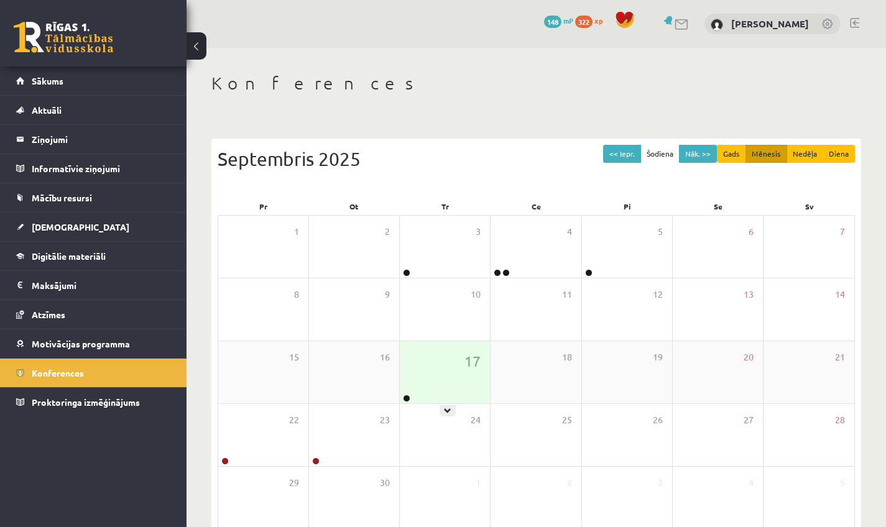
click at [445, 383] on div "17" at bounding box center [445, 372] width 90 height 62
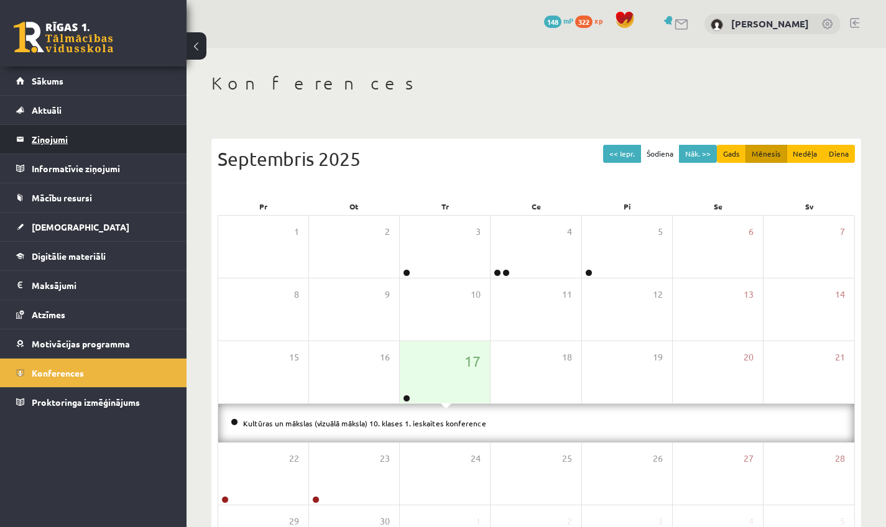
click at [93, 147] on legend "Ziņojumi 1" at bounding box center [101, 139] width 139 height 29
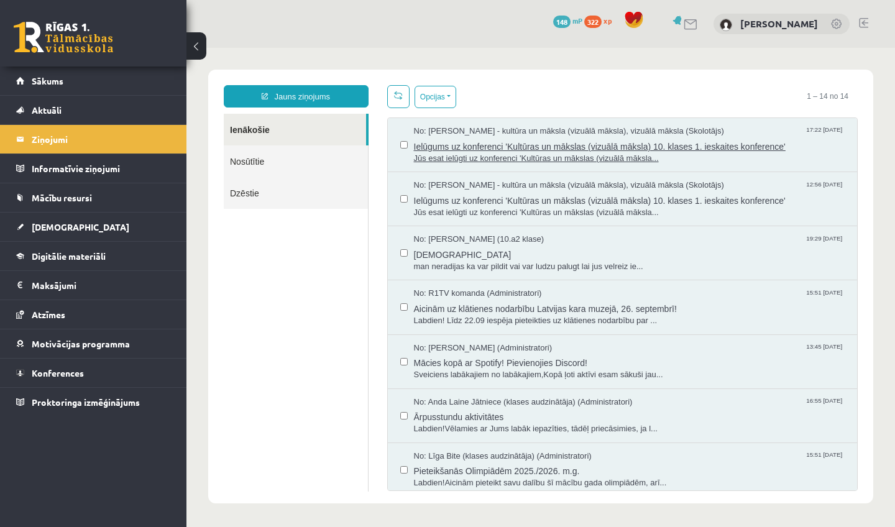
click at [558, 154] on span "Jūs esat ielūgti uz konferenci 'Kultūras un mākslas (vizuālā māksla..." at bounding box center [629, 159] width 431 height 12
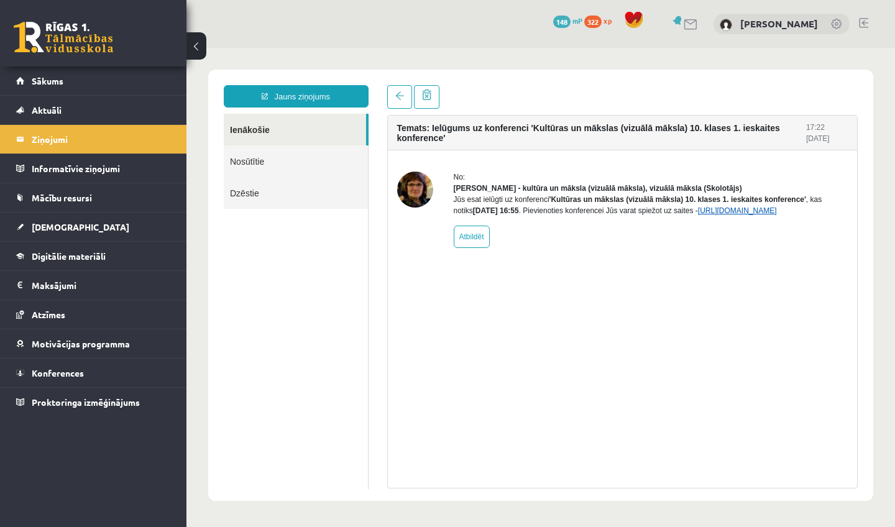
click at [698, 215] on link "https://eskola.r1tv.lv/conferences/4499/join" at bounding box center [737, 210] width 79 height 9
click at [85, 365] on link "Konferences" at bounding box center [93, 373] width 155 height 29
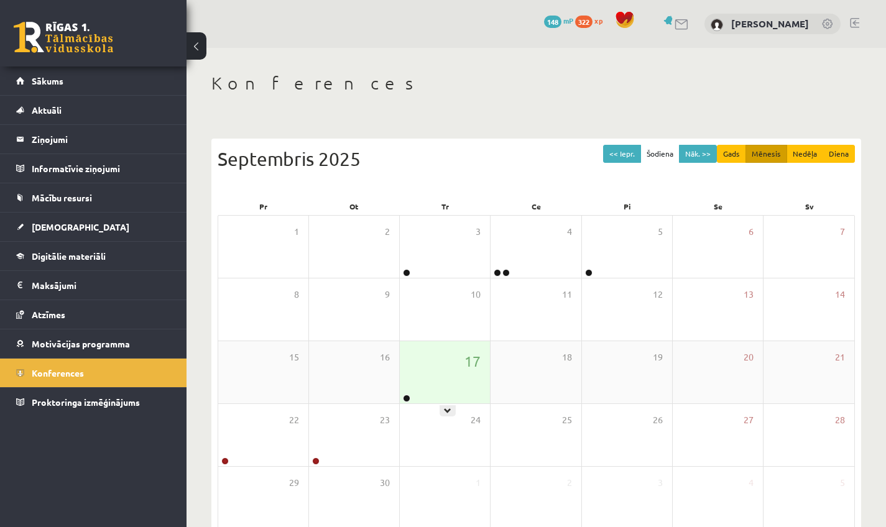
click at [433, 397] on div "17" at bounding box center [445, 372] width 90 height 62
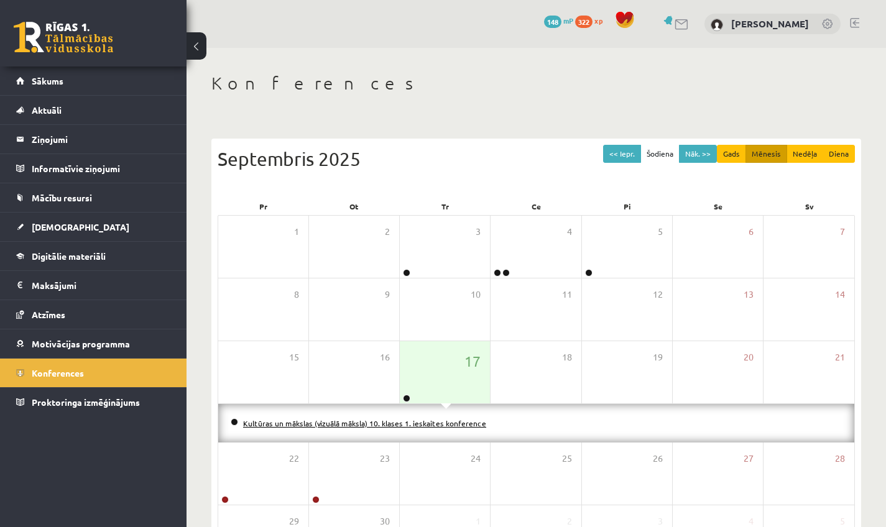
click at [423, 426] on link "Kultūras un mākslas (vizuālā māksla) 10. klases 1. ieskaites konference" at bounding box center [364, 423] width 243 height 10
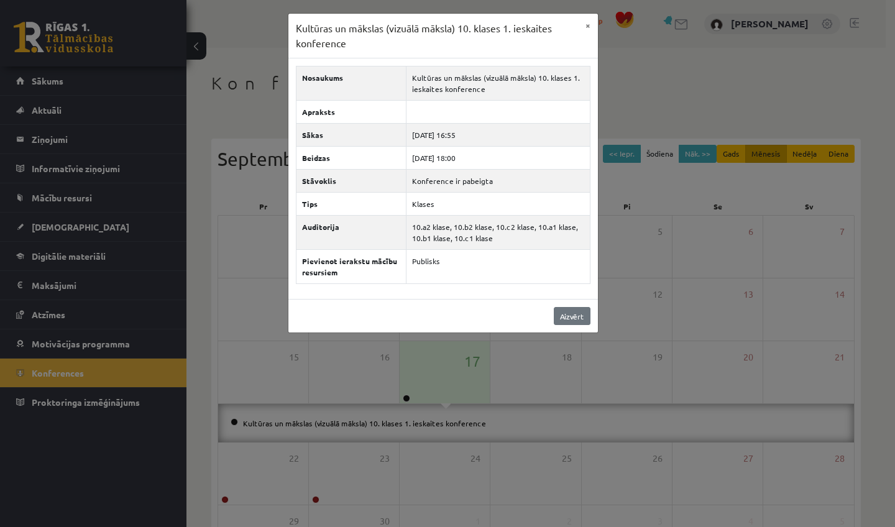
click at [574, 317] on link "Aizvērt" at bounding box center [572, 316] width 37 height 18
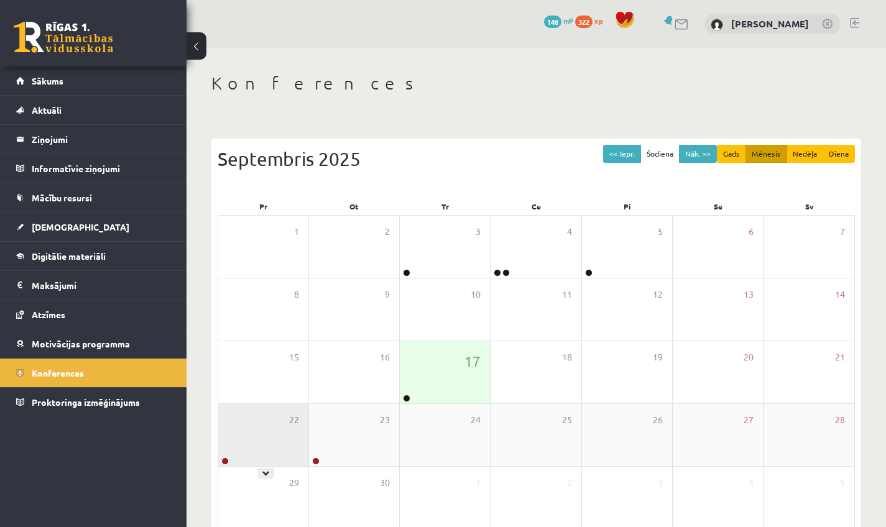
drag, startPoint x: 236, startPoint y: 410, endPoint x: 252, endPoint y: 417, distance: 17.0
click at [251, 418] on div "22" at bounding box center [263, 435] width 90 height 62
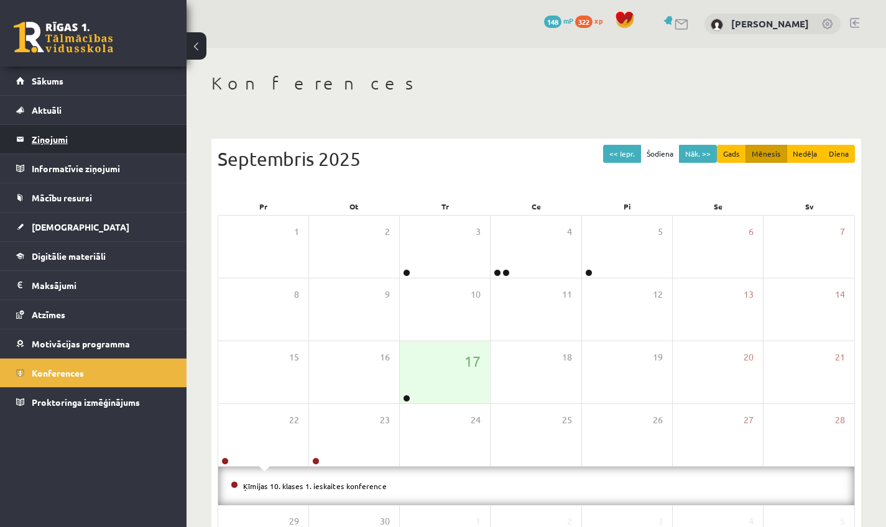
click at [73, 148] on legend "Ziņojumi 1" at bounding box center [101, 139] width 139 height 29
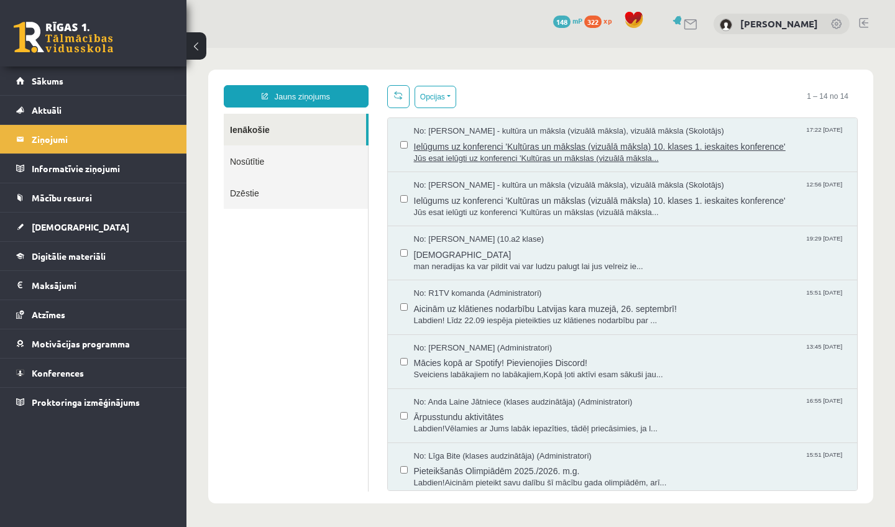
click at [491, 150] on span "Ielūgums uz konferenci 'Kultūras un mākslas (vizuālā māksla) 10. klases 1. iesk…" at bounding box center [629, 145] width 431 height 16
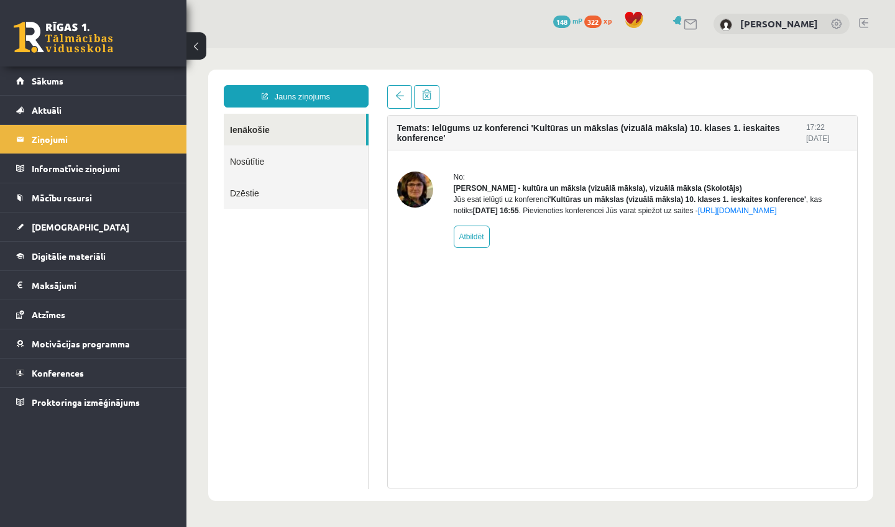
click at [477, 216] on div "Jūs esat ielūgti uz konferenci 'Kultūras un mākslas (vizuālā māksla) 10. klases…" at bounding box center [651, 205] width 395 height 22
click at [698, 215] on link "https://eskola.r1tv.lv/conferences/4499/join" at bounding box center [737, 210] width 79 height 9
drag, startPoint x: 451, startPoint y: 231, endPoint x: 610, endPoint y: 234, distance: 159.2
click at [610, 234] on div "No: Ilze Kolka - kultūra un māksla (vizuālā māksla), vizuālā māksla (Skolotājs)…" at bounding box center [622, 210] width 451 height 76
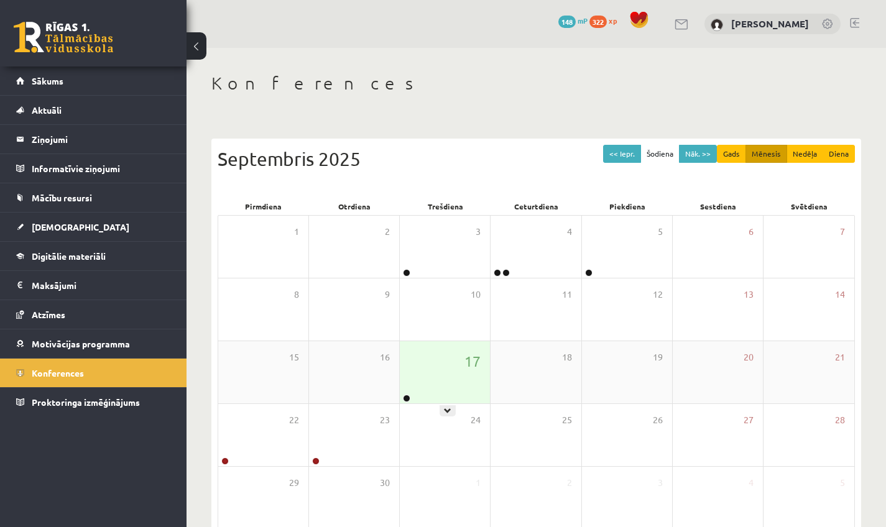
click at [426, 376] on div "17" at bounding box center [445, 372] width 90 height 62
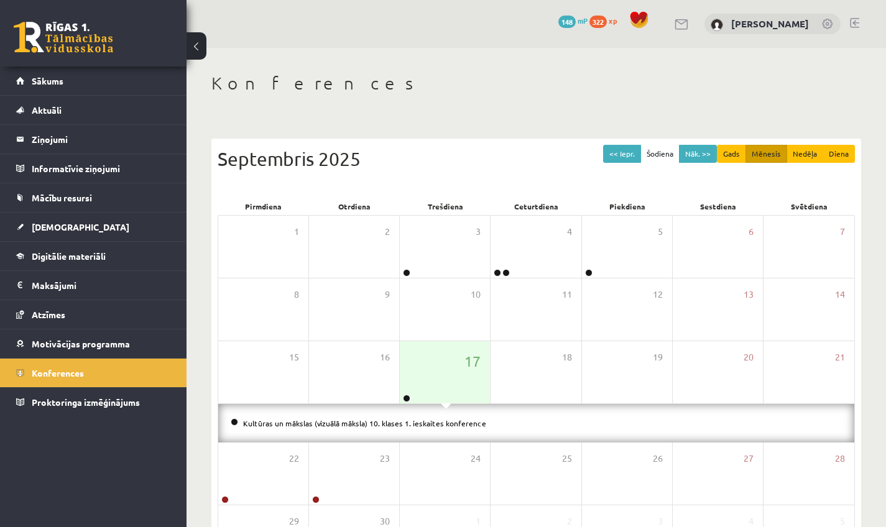
click at [377, 426] on li "Kultūras un mākslas (vizuālā māksla) 10. klases 1. ieskaites konference" at bounding box center [536, 424] width 611 height 14
click at [374, 412] on div "Kultūras un mākslas (vizuālā māksla) 10. klases 1. ieskaites konference" at bounding box center [536, 423] width 636 height 39
click at [372, 418] on link "Kultūras un mākslas (vizuālā māksla) 10. klases 1. ieskaites konference" at bounding box center [364, 423] width 243 height 10
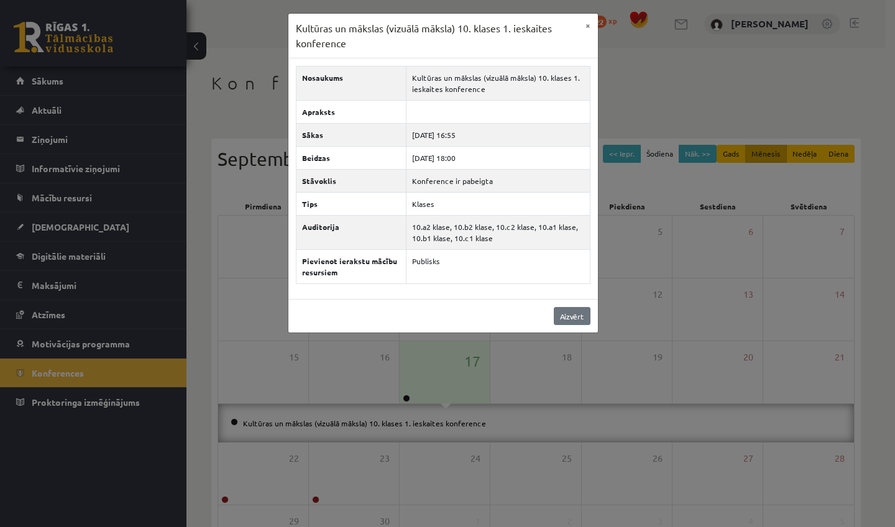
click at [568, 309] on link "Aizvērt" at bounding box center [572, 316] width 37 height 18
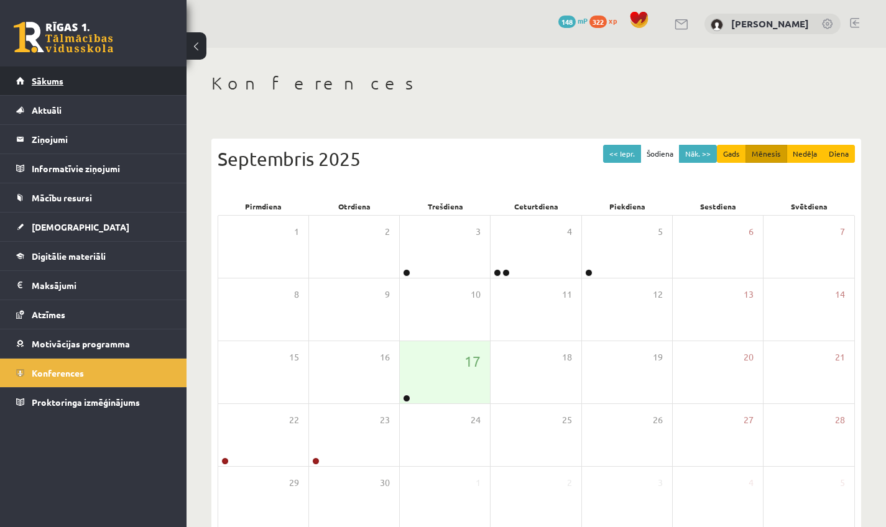
click at [106, 85] on link "Sākums" at bounding box center [93, 81] width 155 height 29
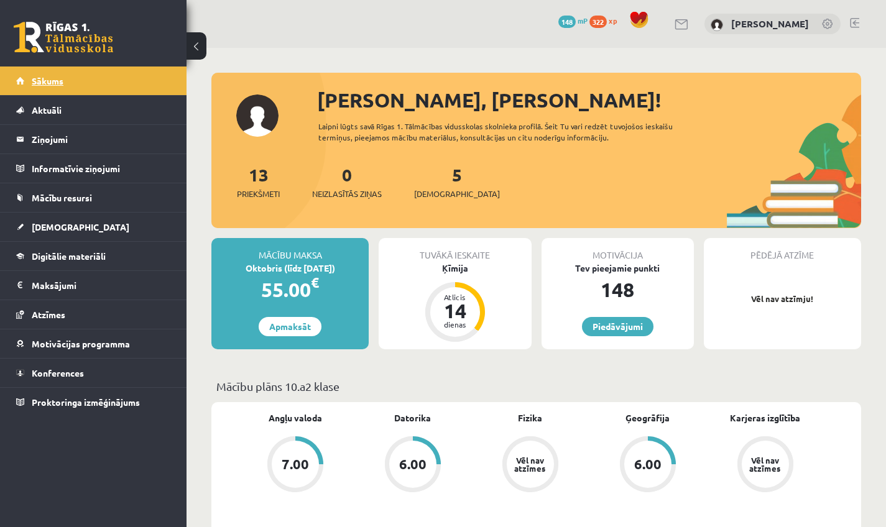
click at [32, 74] on link "Sākums" at bounding box center [93, 81] width 155 height 29
